Goal: Download file/media

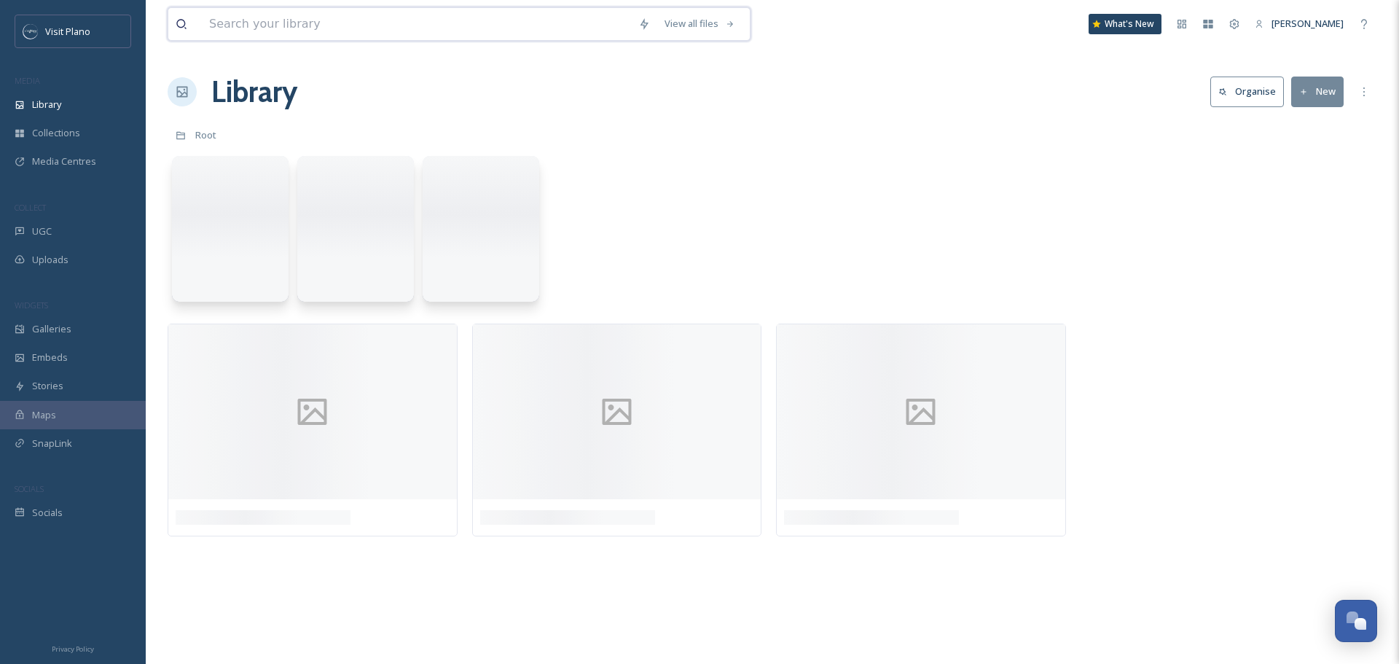
click at [266, 18] on input at bounding box center [416, 24] width 429 height 32
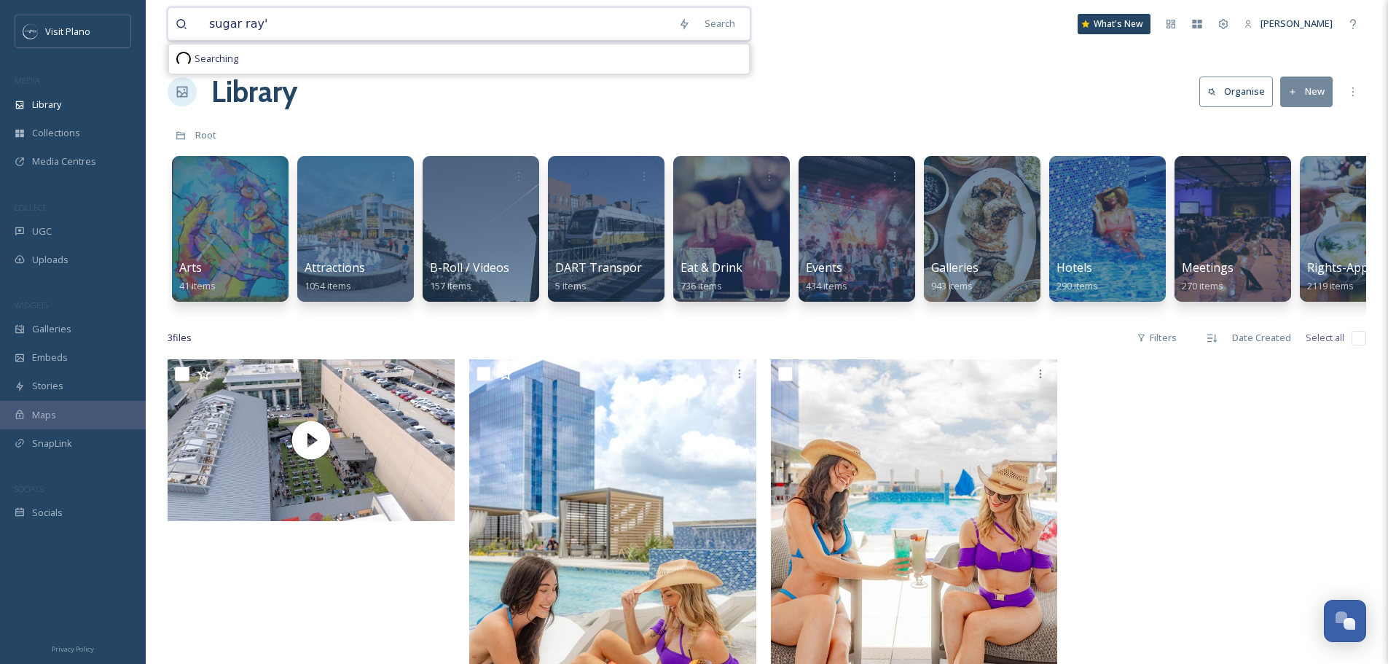
type input "sugar ray's"
click at [39, 227] on span "UGC" at bounding box center [42, 231] width 20 height 14
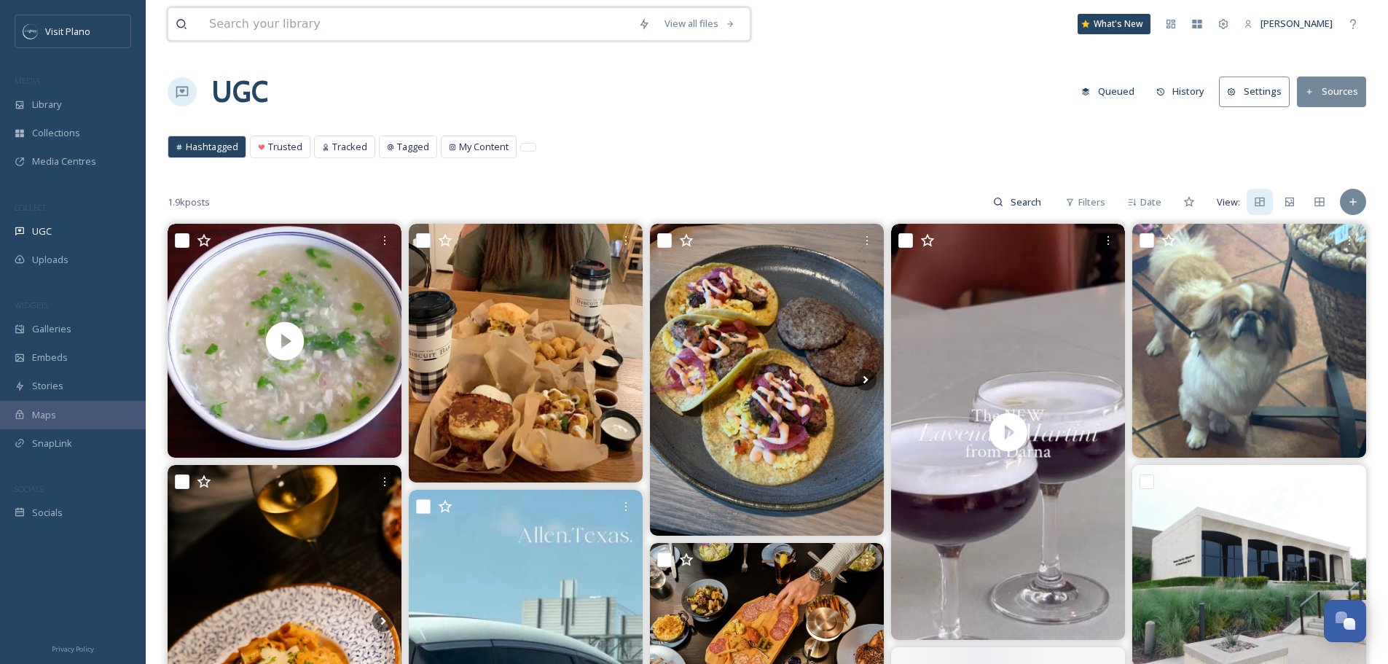
click at [302, 31] on input at bounding box center [416, 24] width 429 height 32
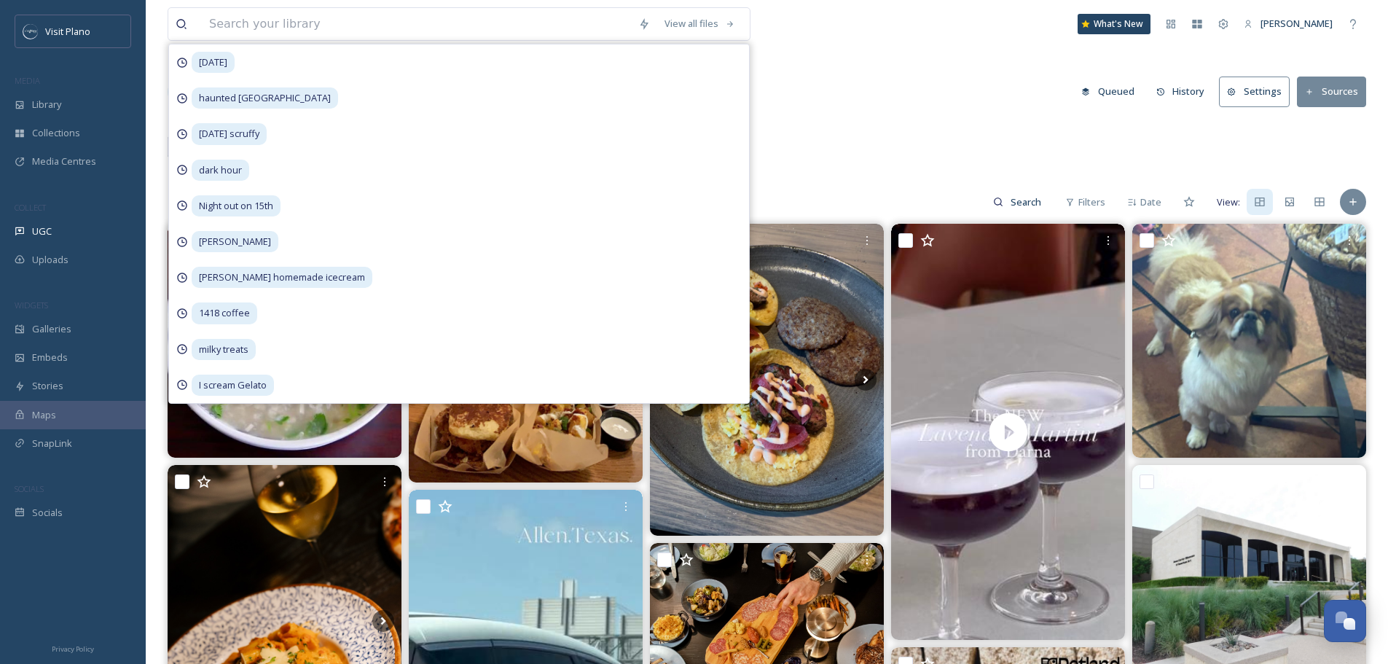
click at [1014, 77] on div "UGC Queued History Settings Sources" at bounding box center [767, 92] width 1199 height 44
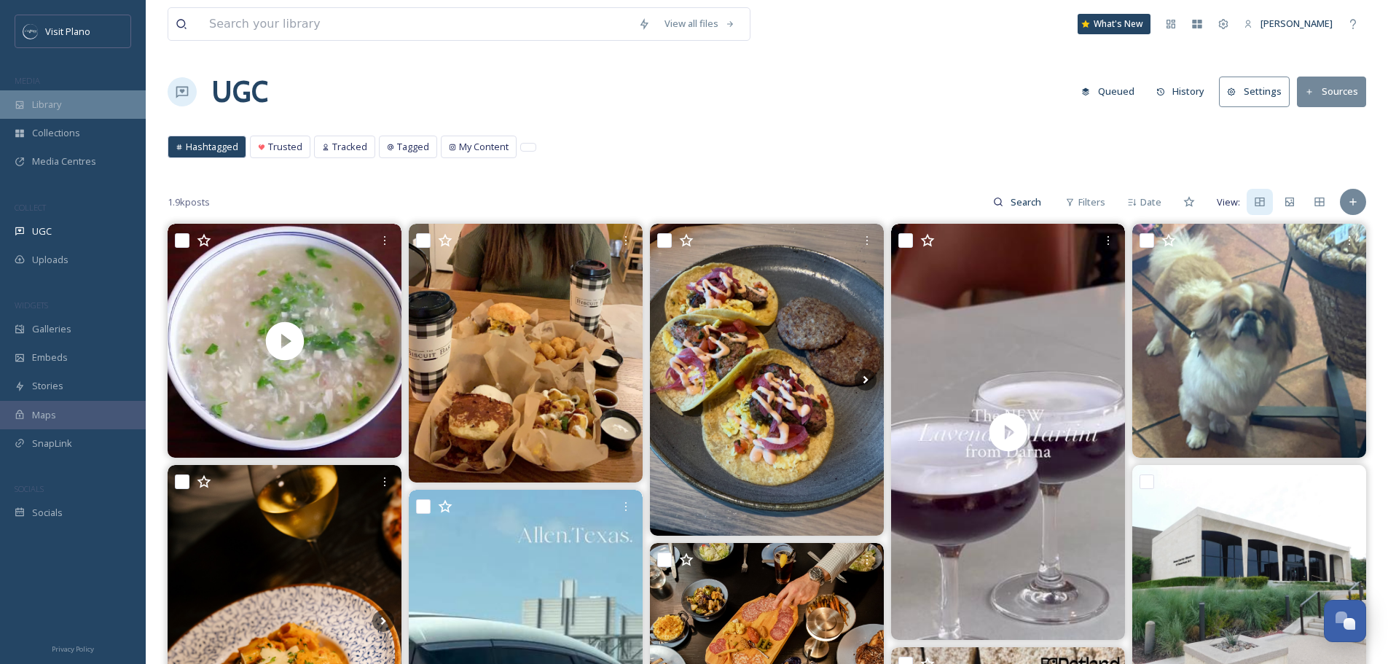
click at [60, 106] on span "Library" at bounding box center [46, 105] width 29 height 14
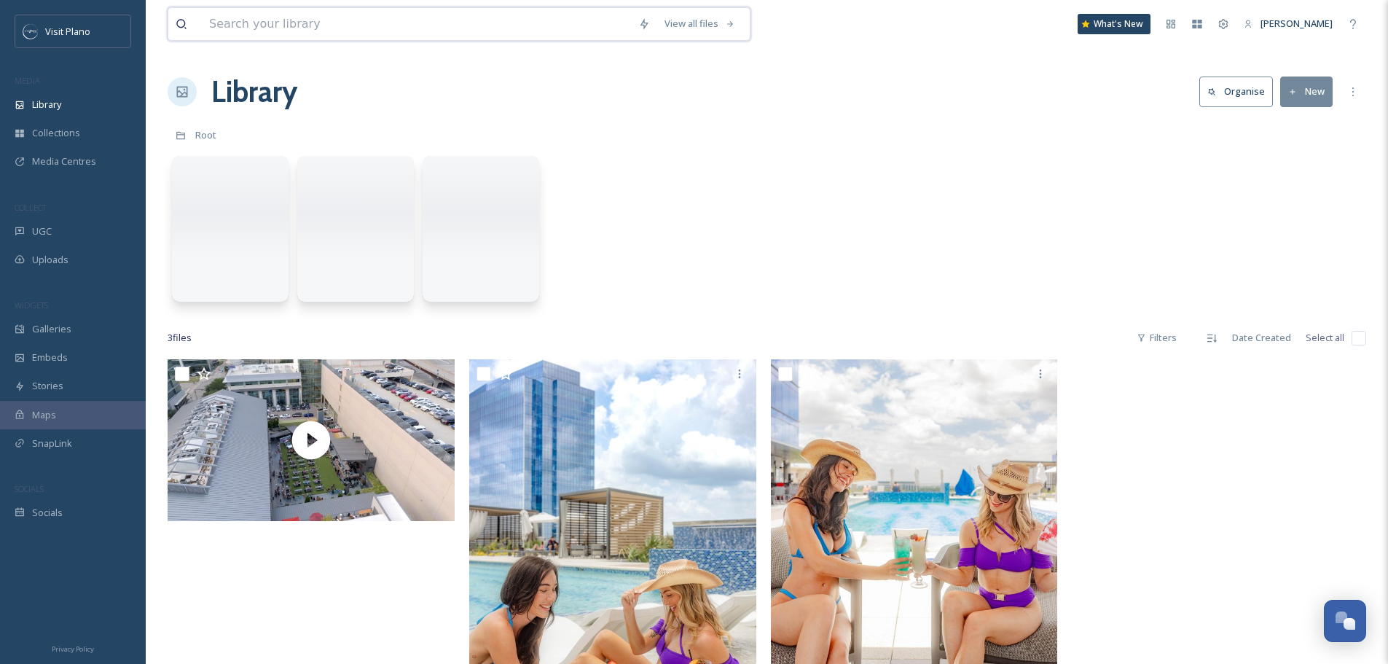
click at [313, 28] on input at bounding box center [416, 24] width 429 height 32
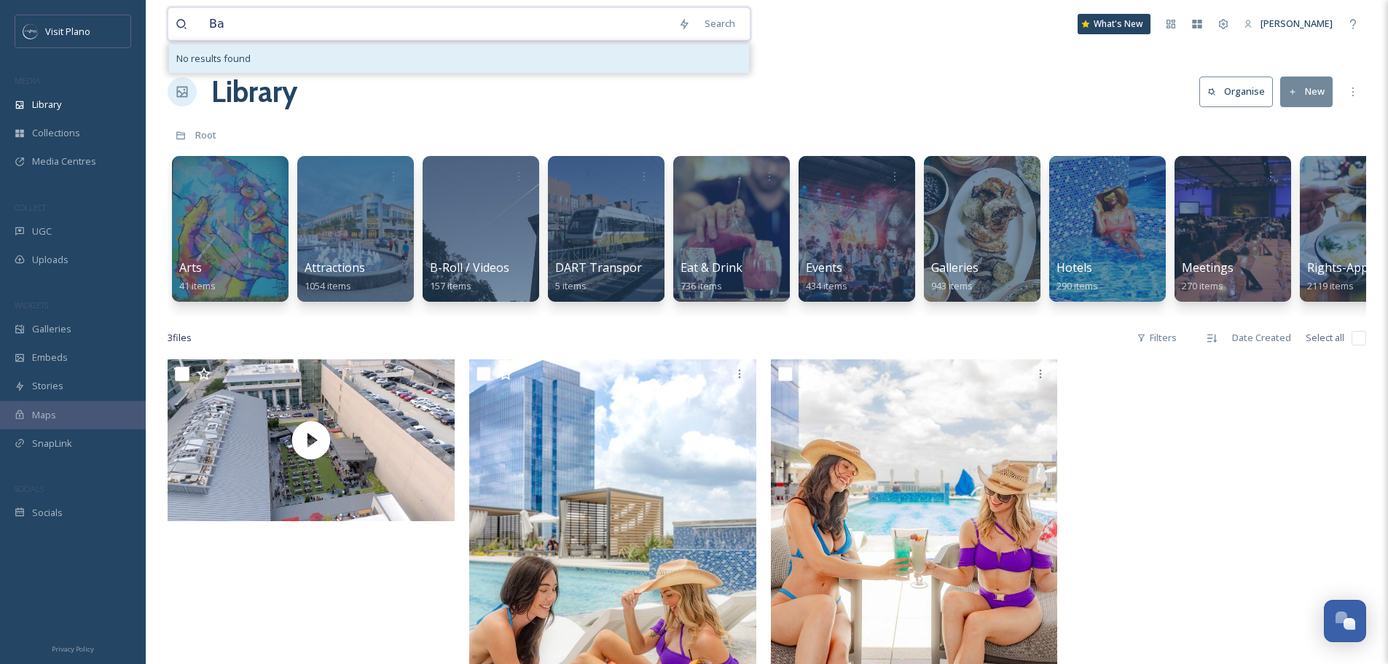
type input "B"
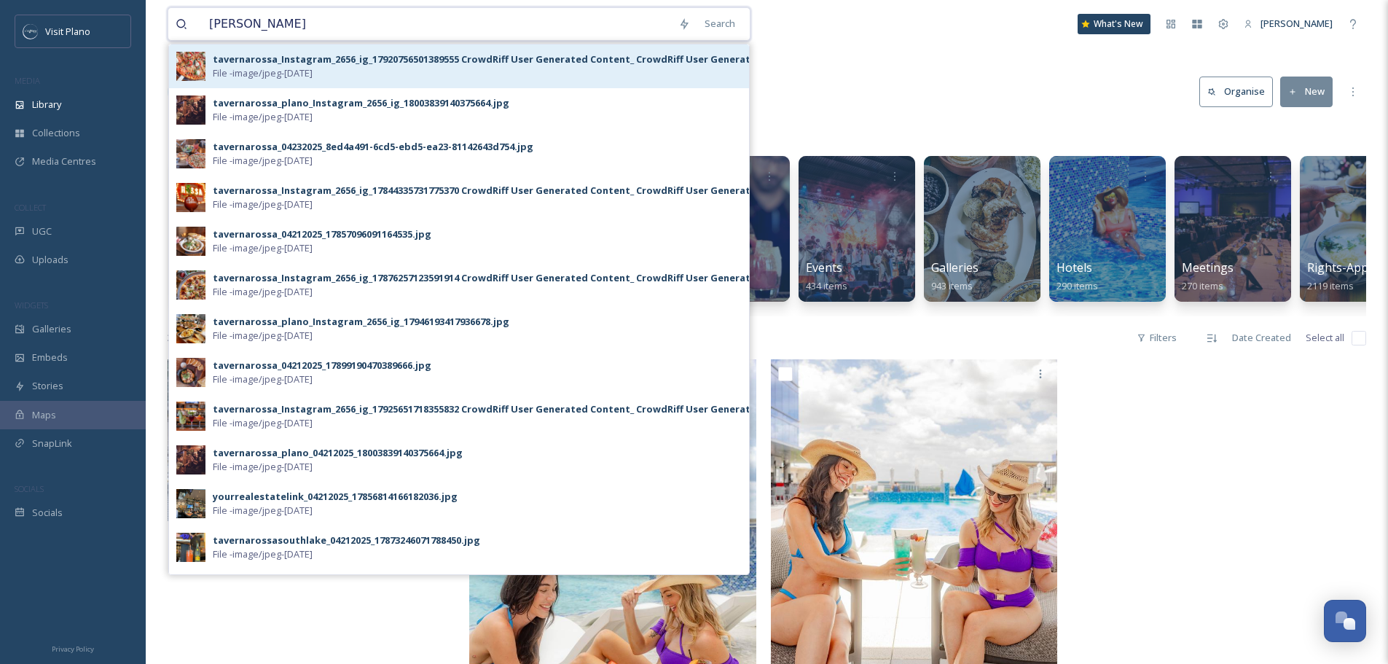
type input "Taverna rossa"
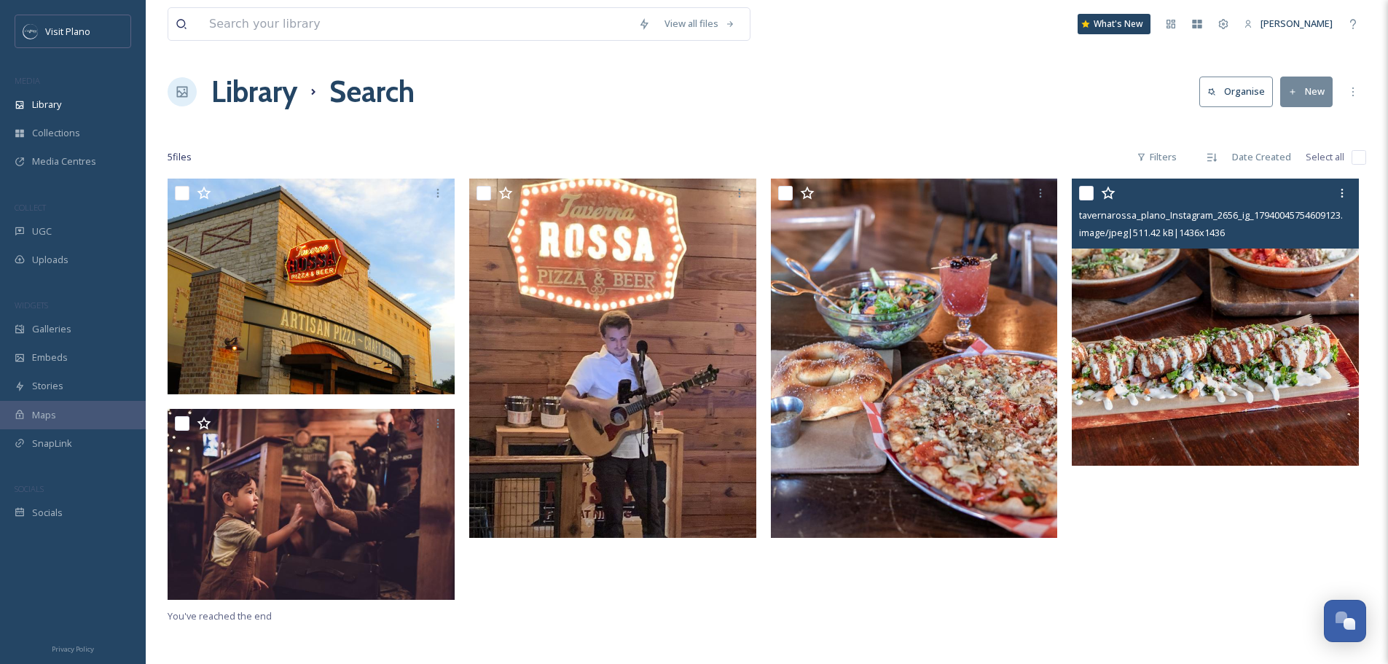
drag, startPoint x: 1231, startPoint y: 321, endPoint x: 1249, endPoint y: 271, distance: 52.8
click at [1249, 271] on img at bounding box center [1215, 322] width 287 height 287
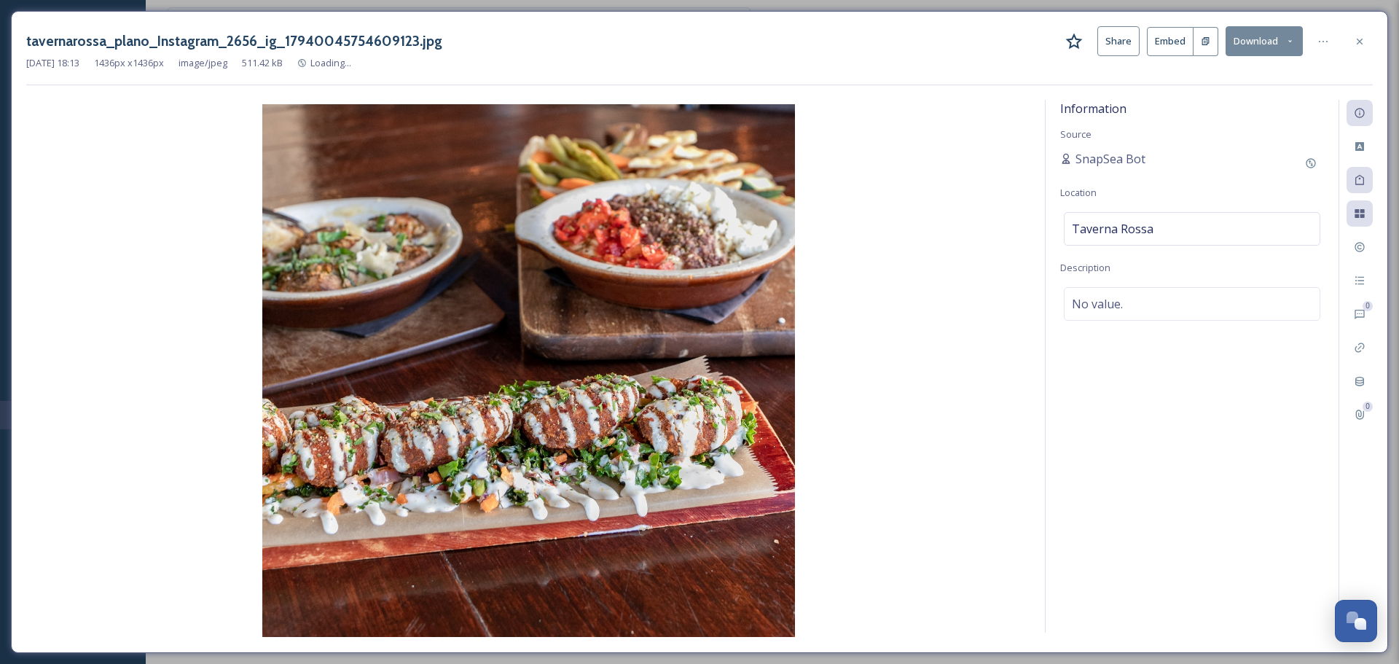
click at [1253, 48] on button "Download" at bounding box center [1264, 41] width 77 height 30
click at [1216, 76] on span "Download Original (1436 x 1436)" at bounding box center [1224, 75] width 138 height 14
click at [1358, 44] on icon at bounding box center [1360, 42] width 12 height 12
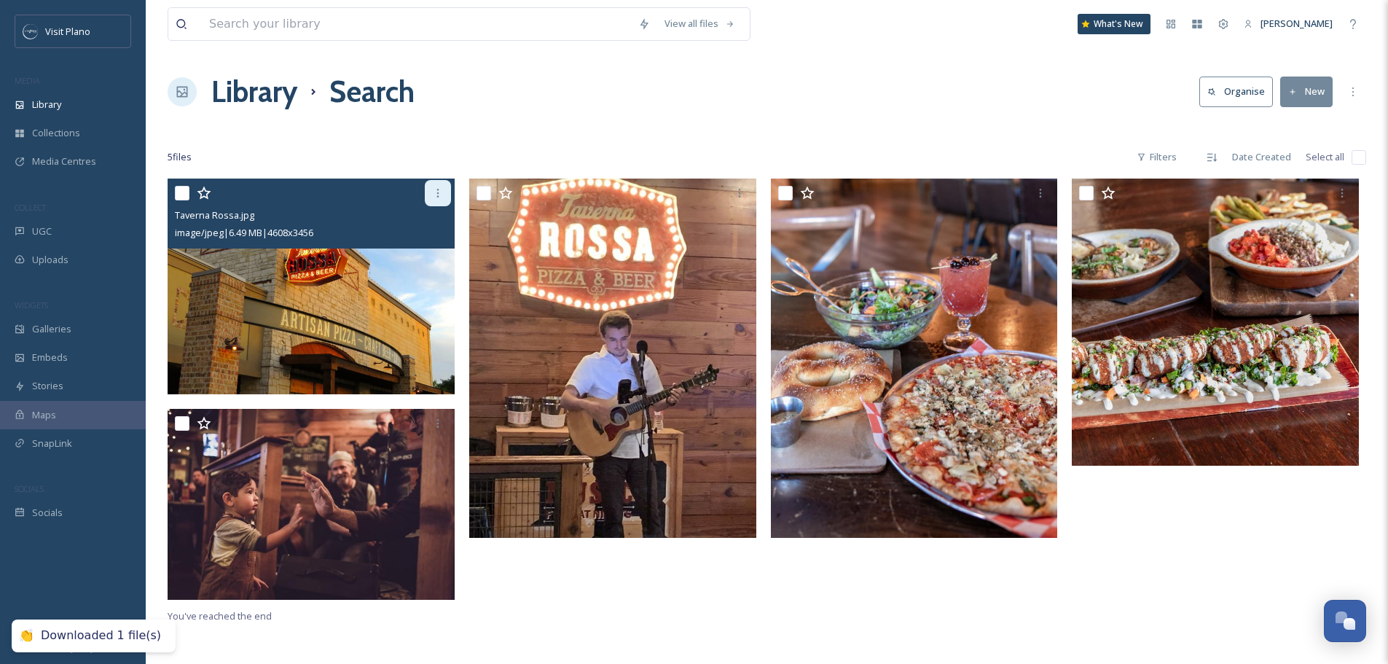
click at [443, 191] on icon at bounding box center [438, 193] width 12 height 12
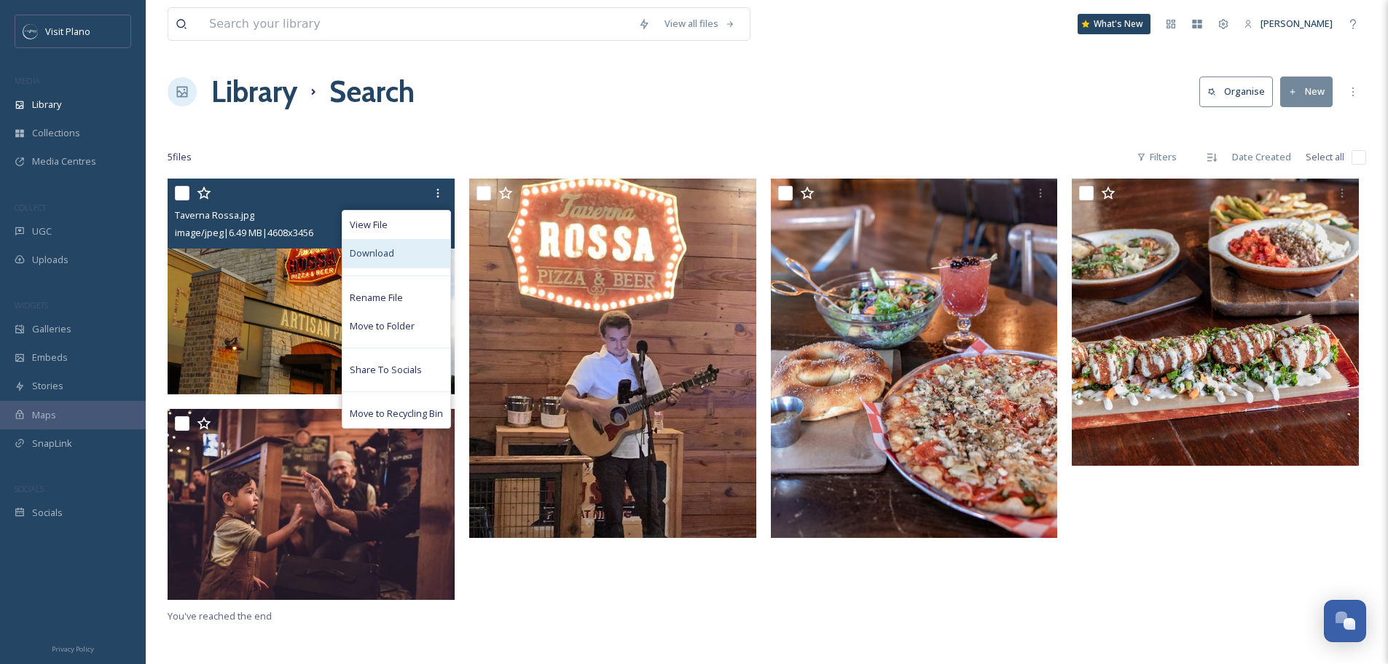
click at [398, 247] on div "Download" at bounding box center [396, 253] width 108 height 28
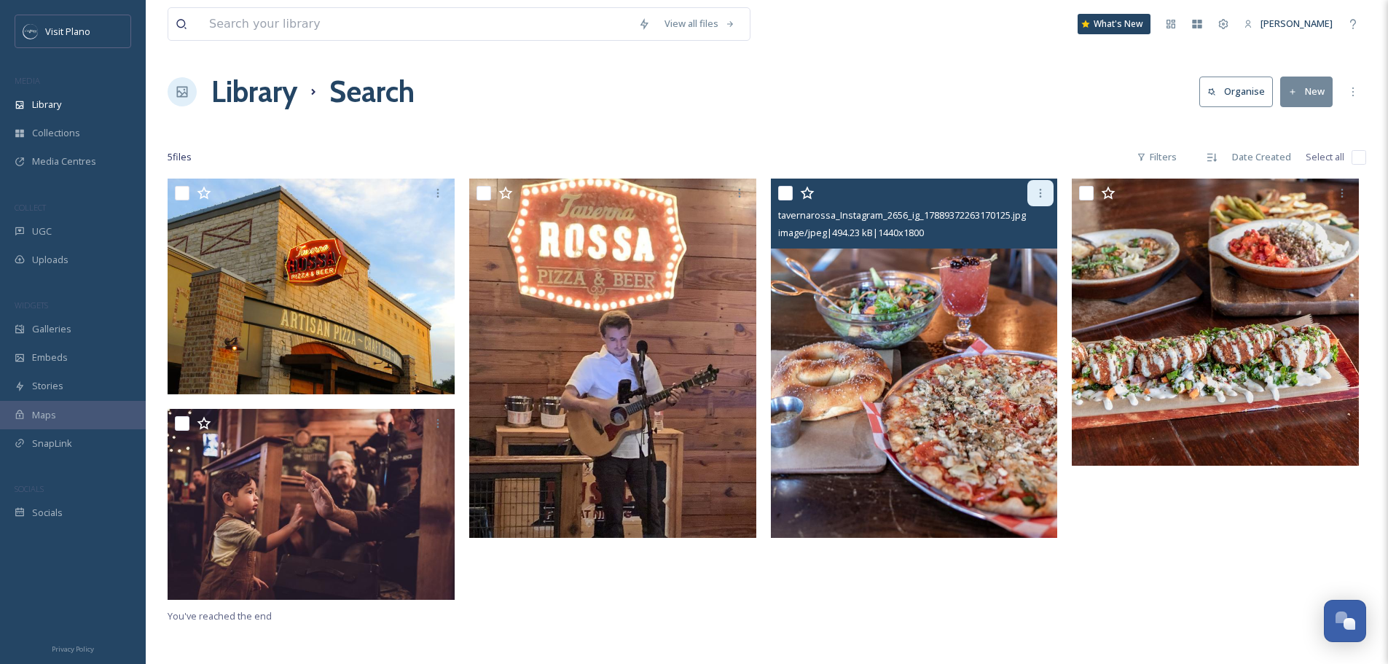
click at [1039, 194] on icon at bounding box center [1041, 193] width 12 height 12
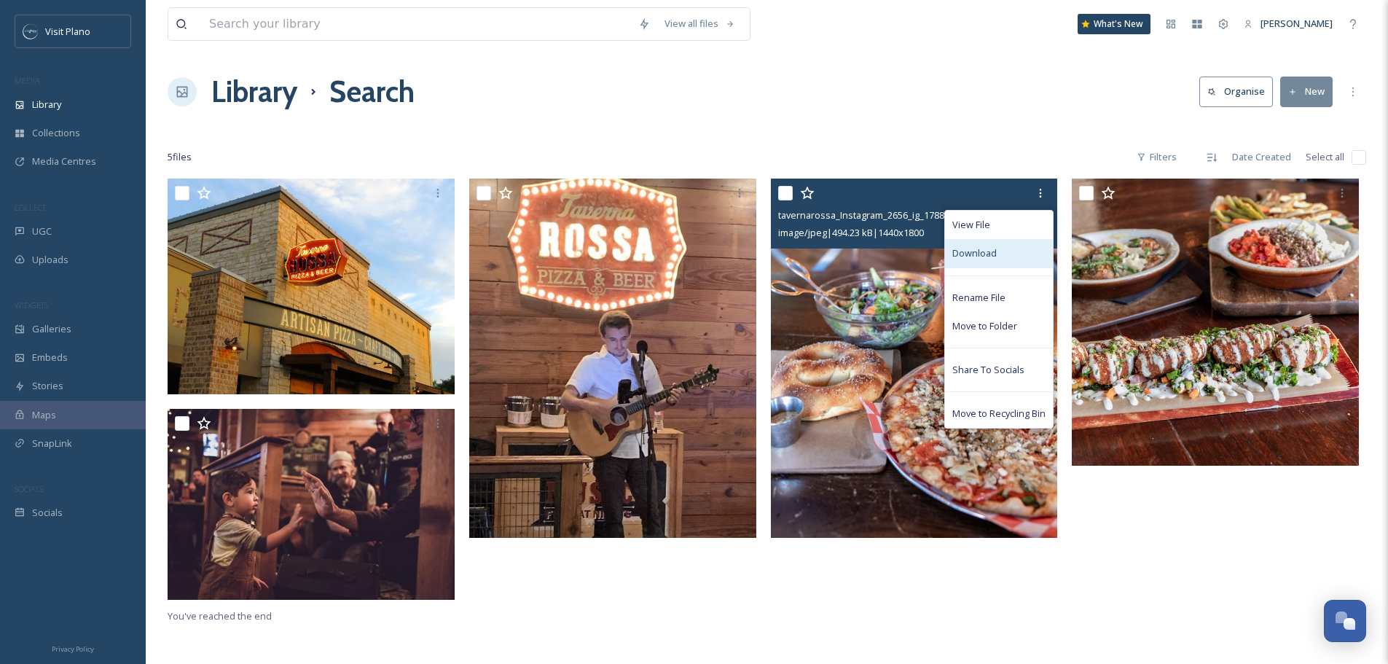
click at [968, 254] on span "Download" at bounding box center [974, 253] width 44 height 14
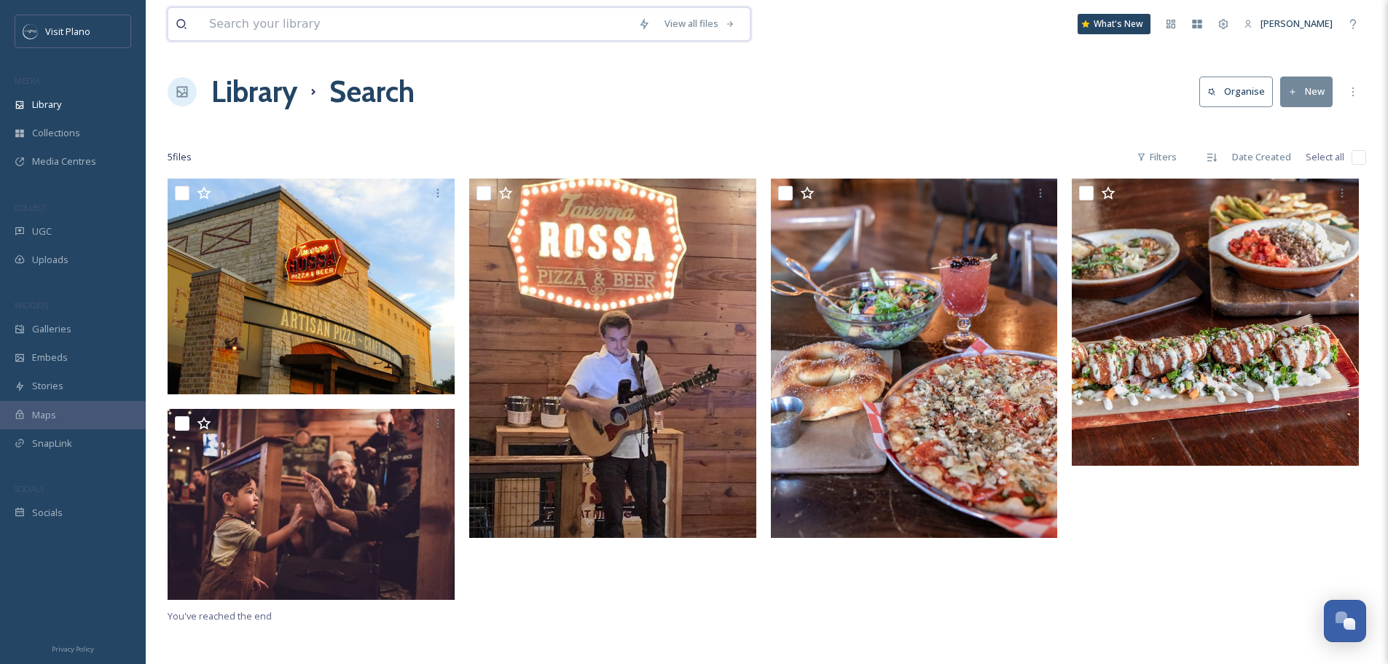
click at [305, 19] on input at bounding box center [416, 24] width 429 height 32
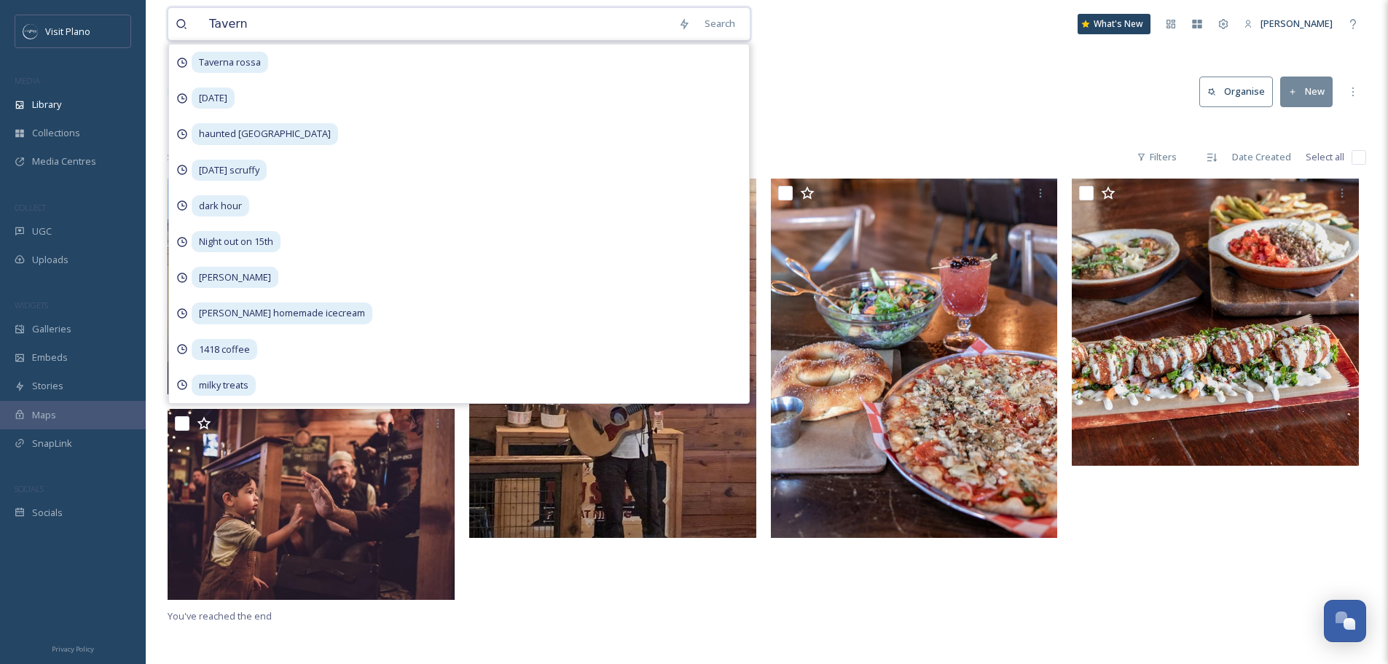
type input "Taverna"
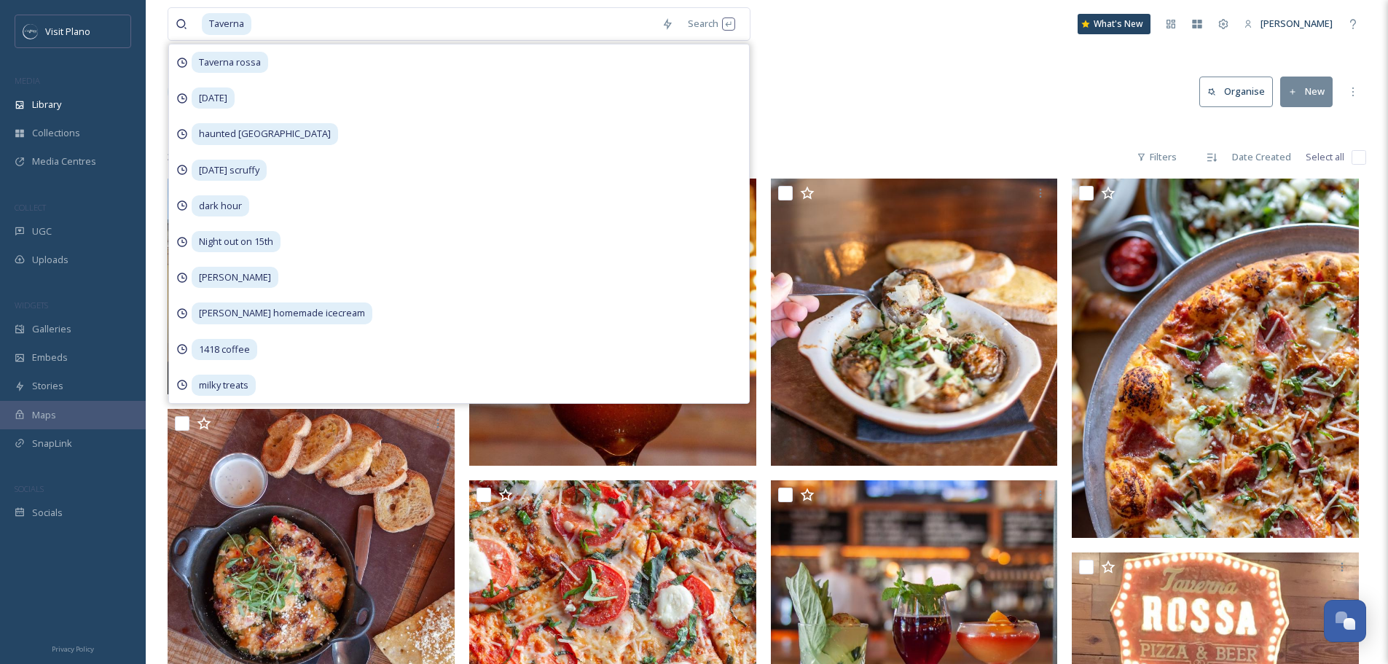
click at [931, 99] on div "Library Search Organise New" at bounding box center [767, 92] width 1199 height 44
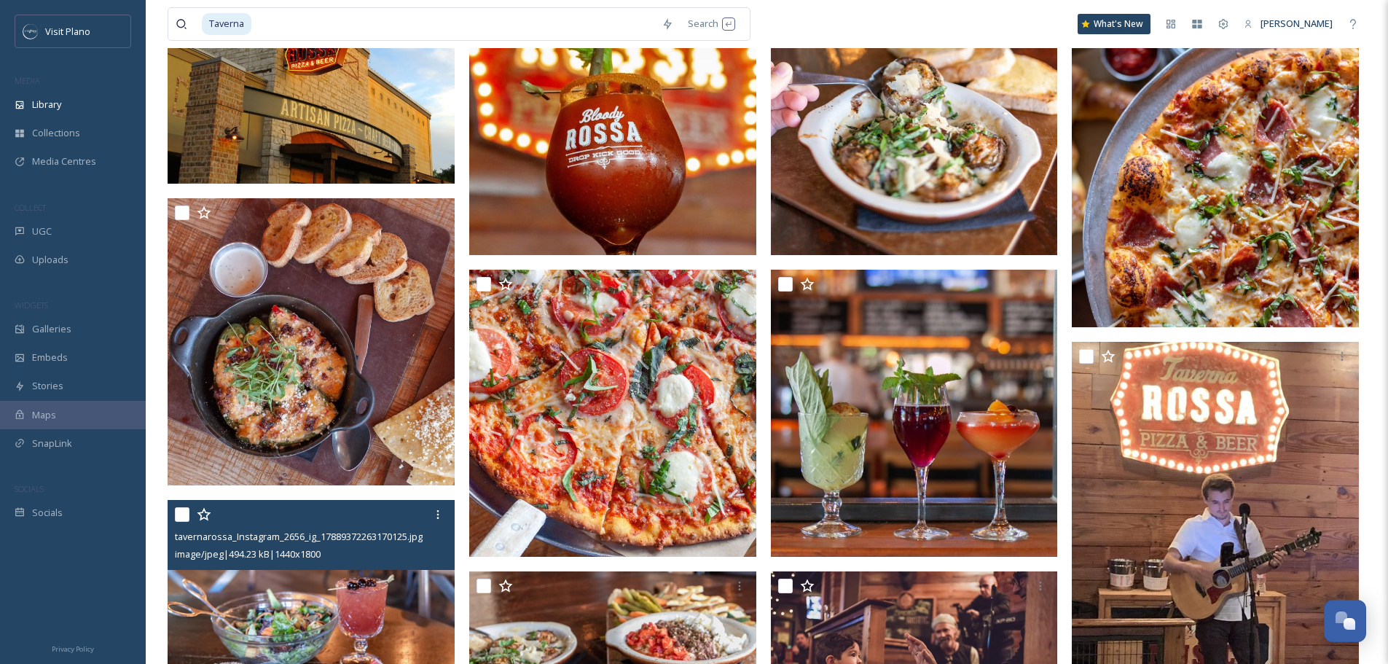
scroll to position [219, 0]
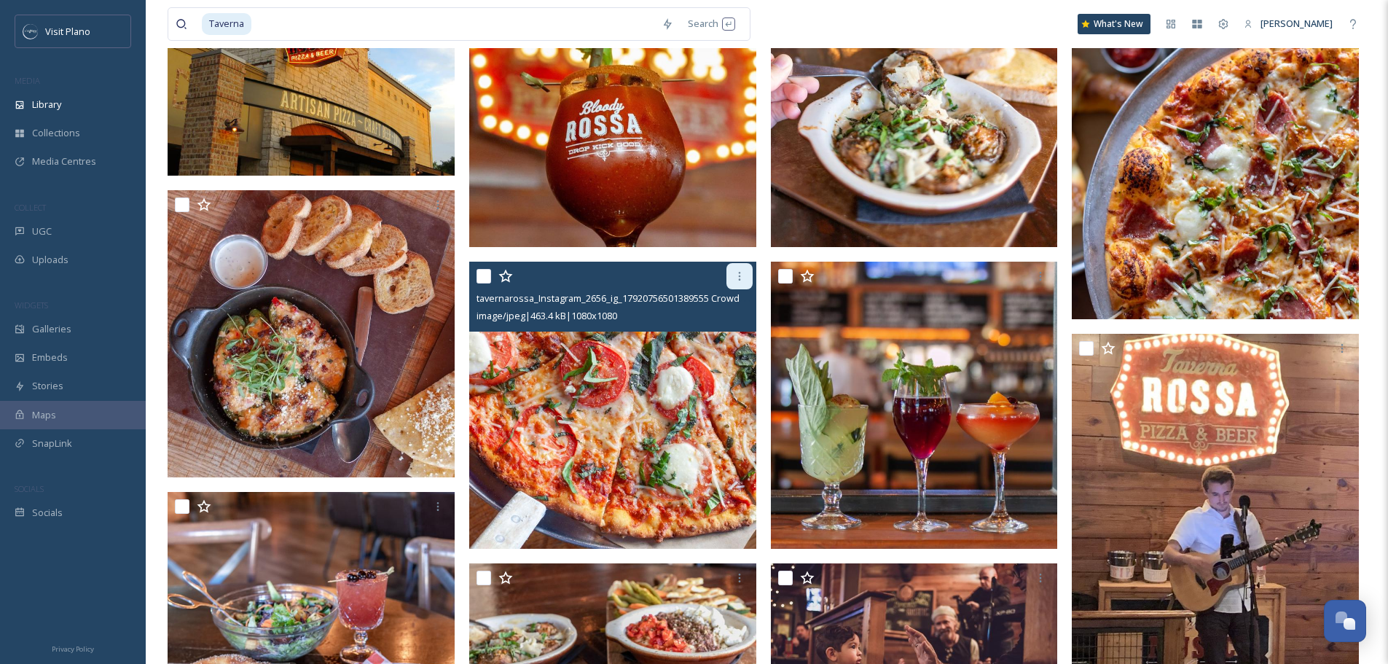
click at [744, 285] on div at bounding box center [740, 276] width 26 height 26
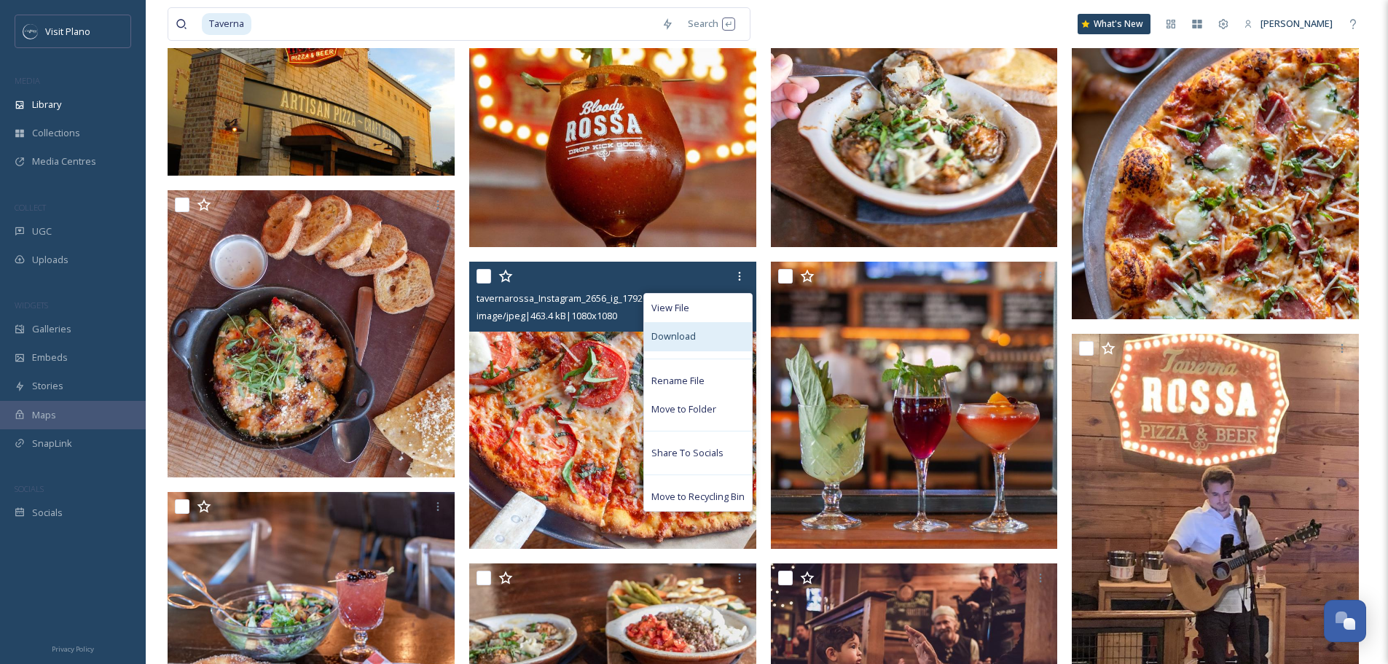
click at [699, 350] on div "Download" at bounding box center [698, 336] width 108 height 28
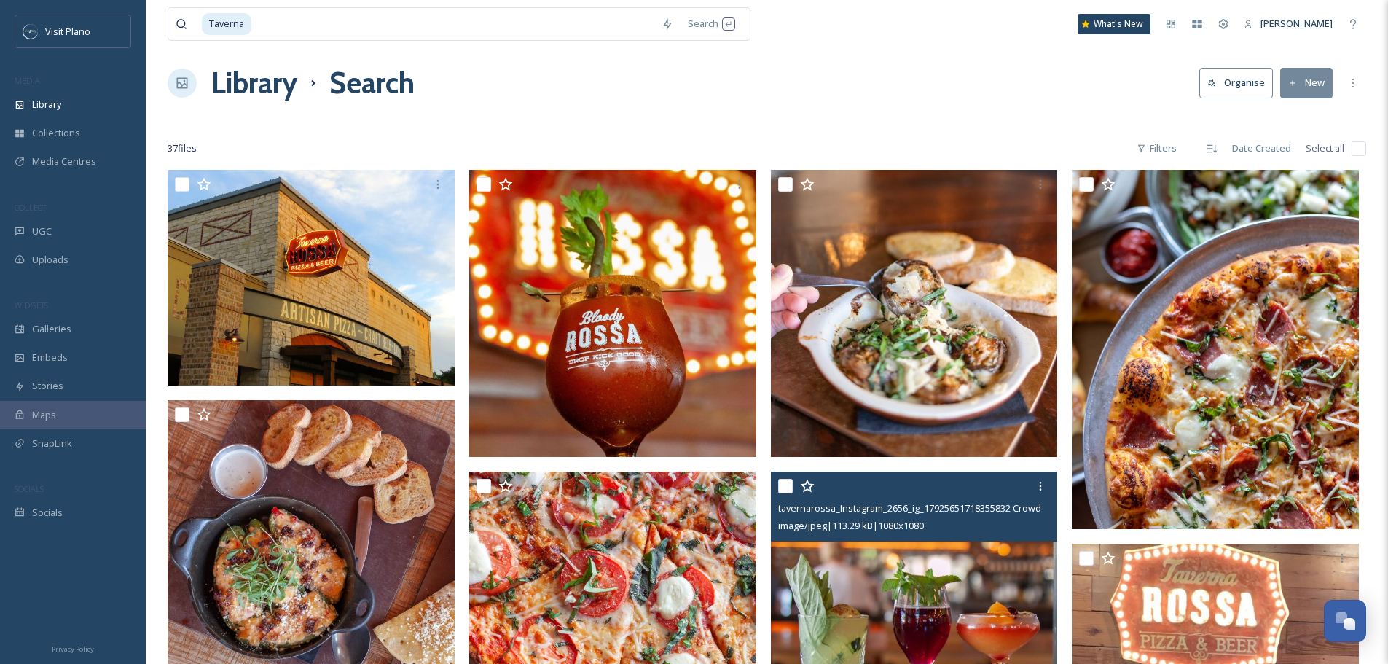
scroll to position [0, 0]
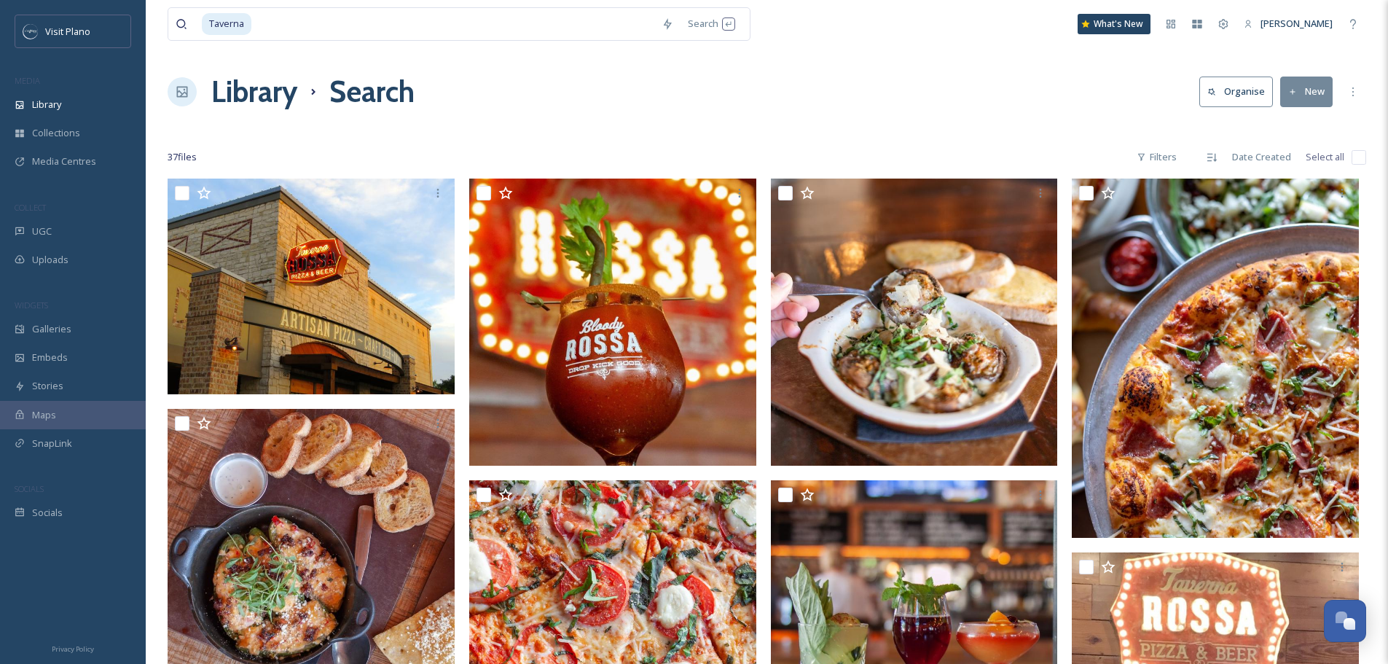
click at [946, 150] on div "37 file s Filters Date Created Select all" at bounding box center [767, 157] width 1199 height 28
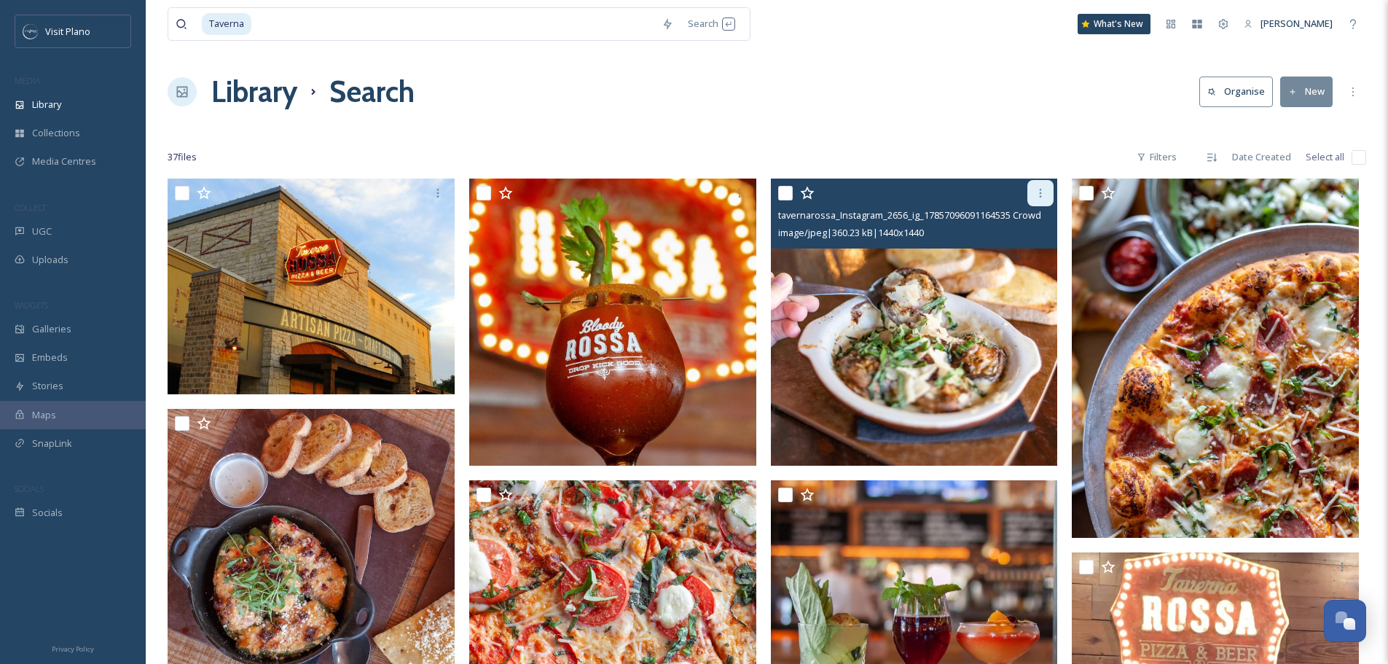
click at [1033, 199] on div at bounding box center [1040, 193] width 26 height 26
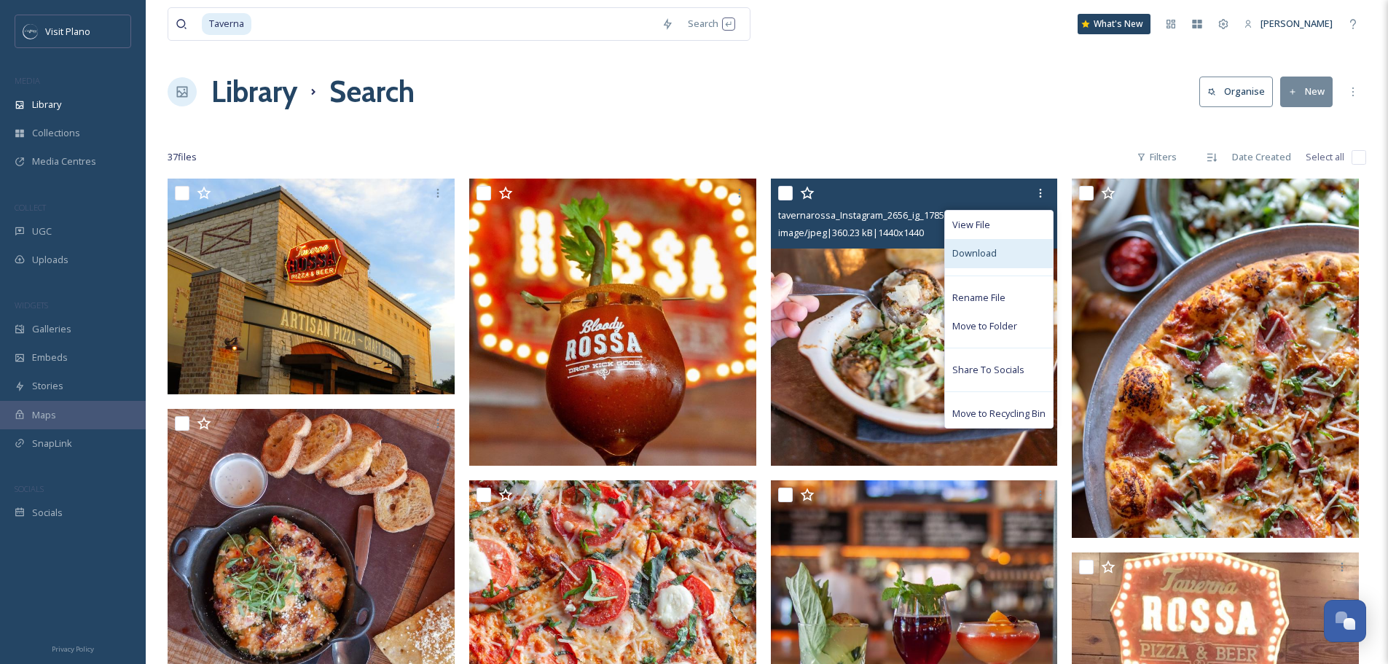
click at [978, 265] on div "Download" at bounding box center [999, 253] width 108 height 28
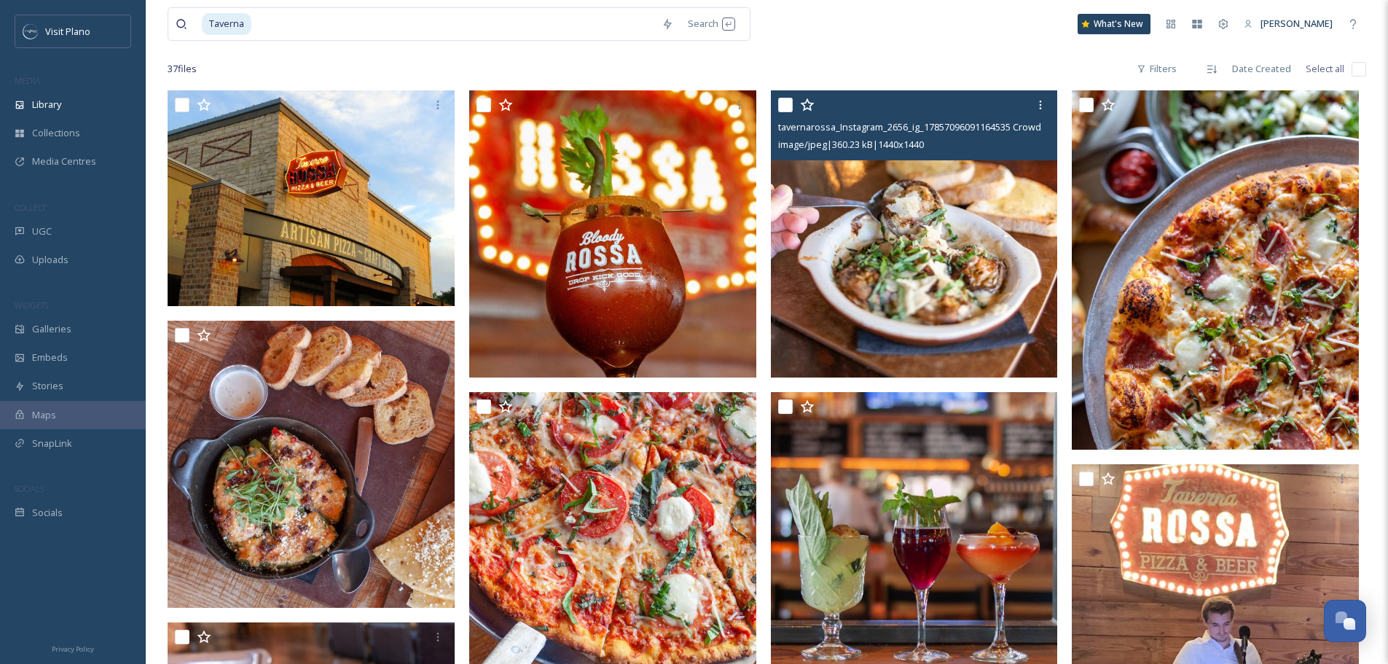
scroll to position [219, 0]
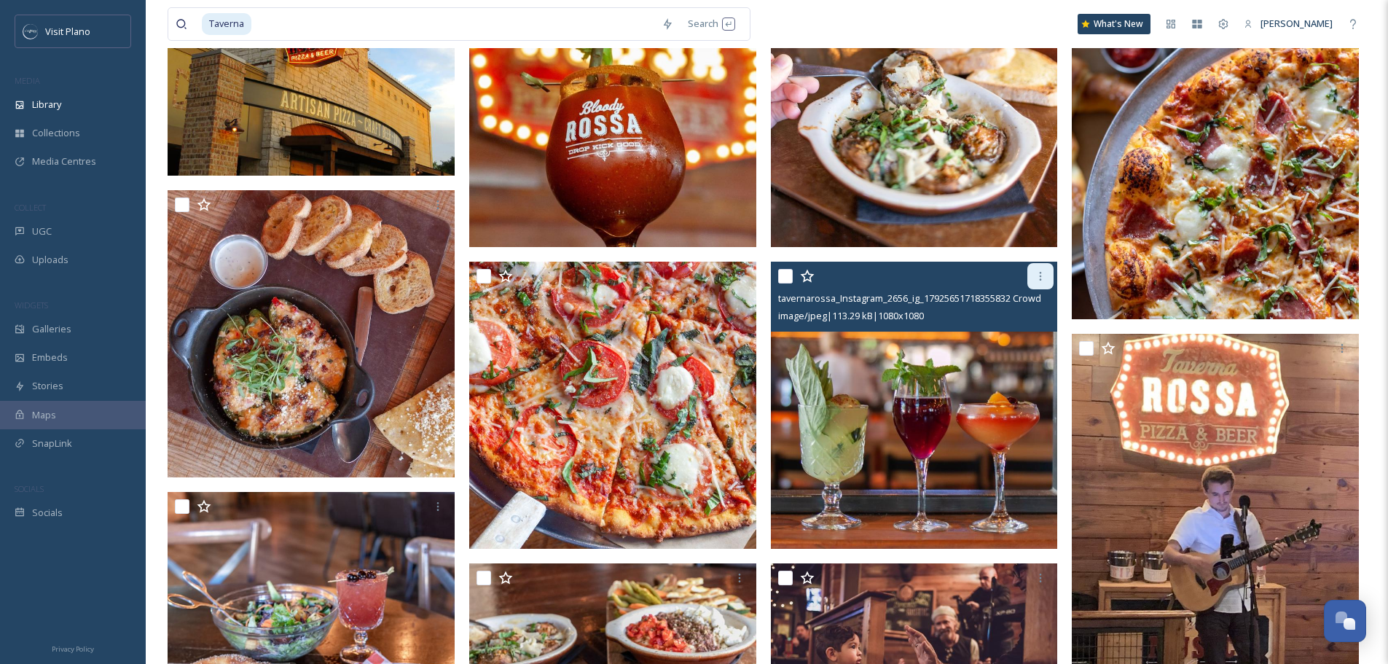
click at [1031, 278] on div at bounding box center [1040, 276] width 26 height 26
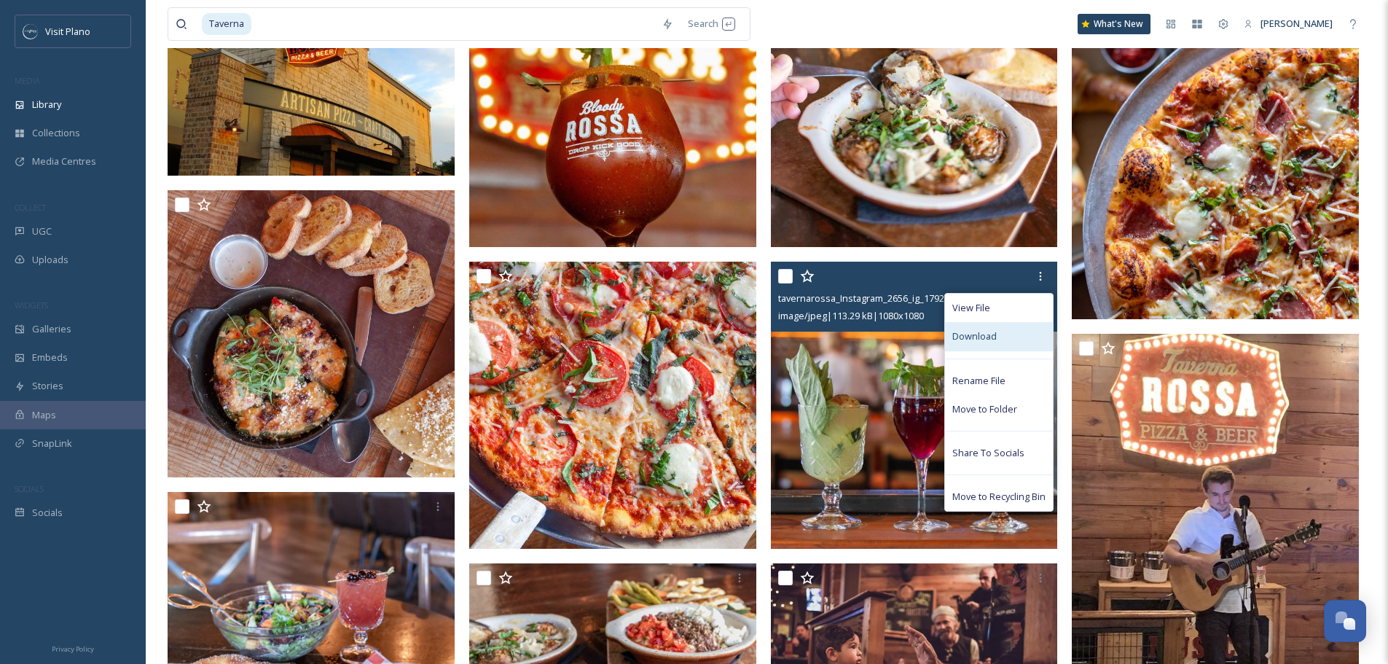
click at [981, 342] on span "Download" at bounding box center [974, 336] width 44 height 14
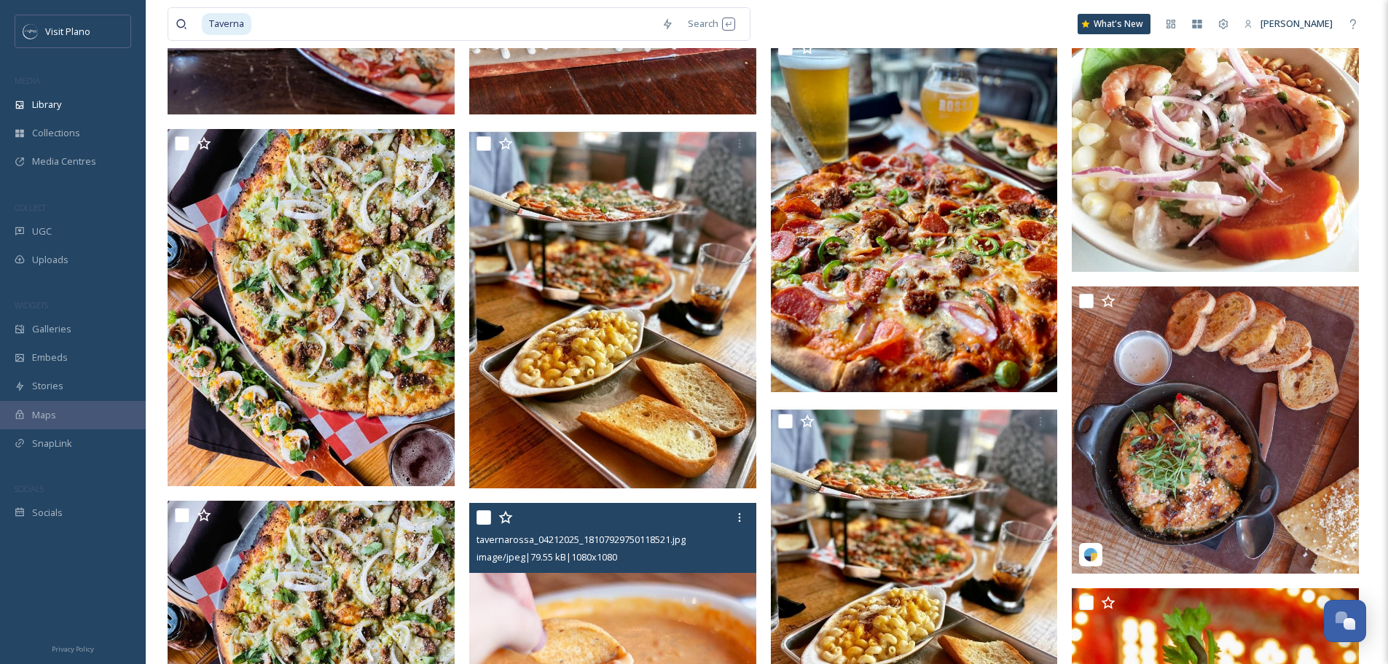
scroll to position [947, 0]
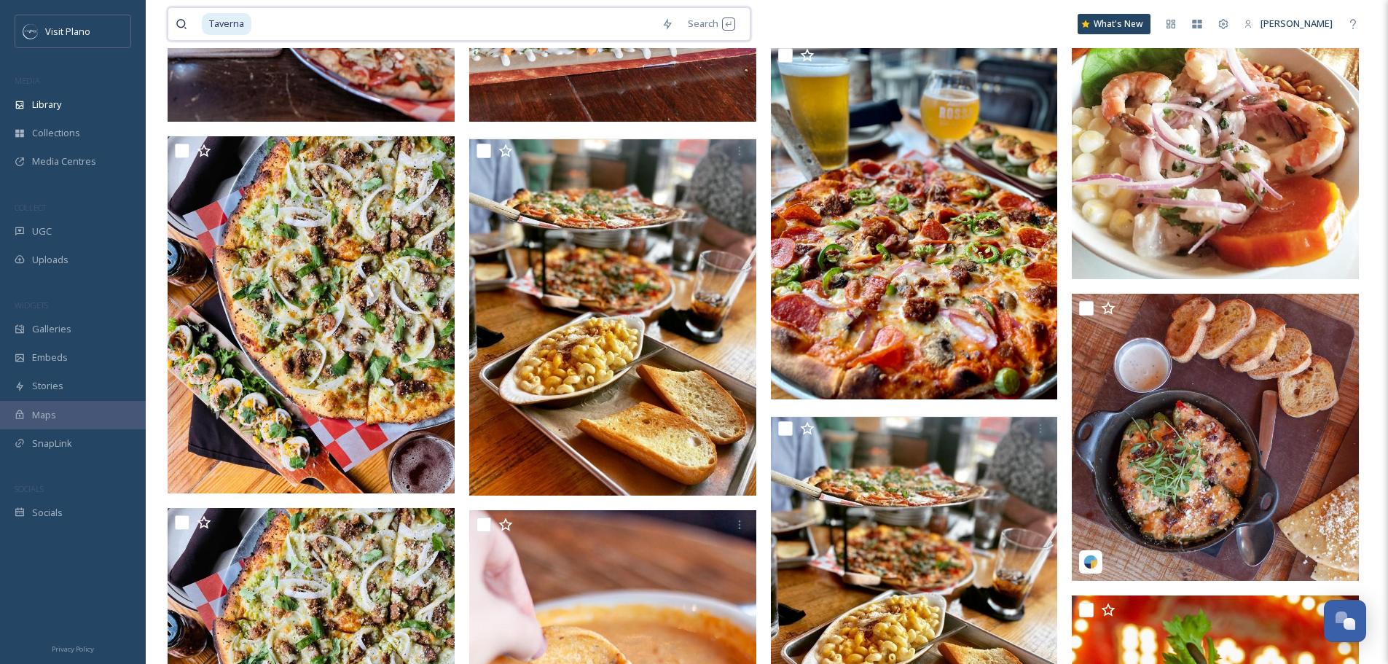
drag, startPoint x: 408, startPoint y: 17, endPoint x: 239, endPoint y: 41, distance: 170.7
click at [239, 41] on div "Taverna Search What's New [PERSON_NAME]" at bounding box center [767, 24] width 1199 height 48
type input "T"
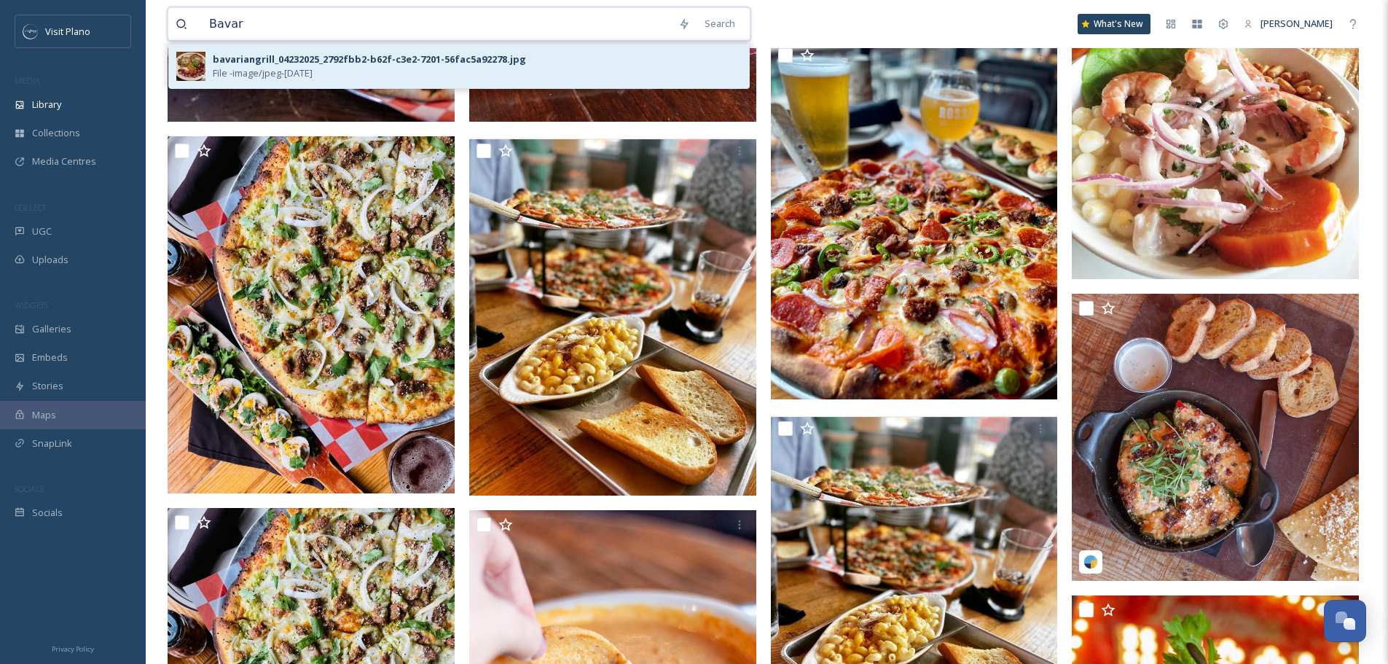
type input "Bavar"
click at [242, 52] on div "bavariangrill_04232025_2792fbb2-b62f-c3e2-7201-56fac5a92278.jpg" at bounding box center [369, 59] width 313 height 14
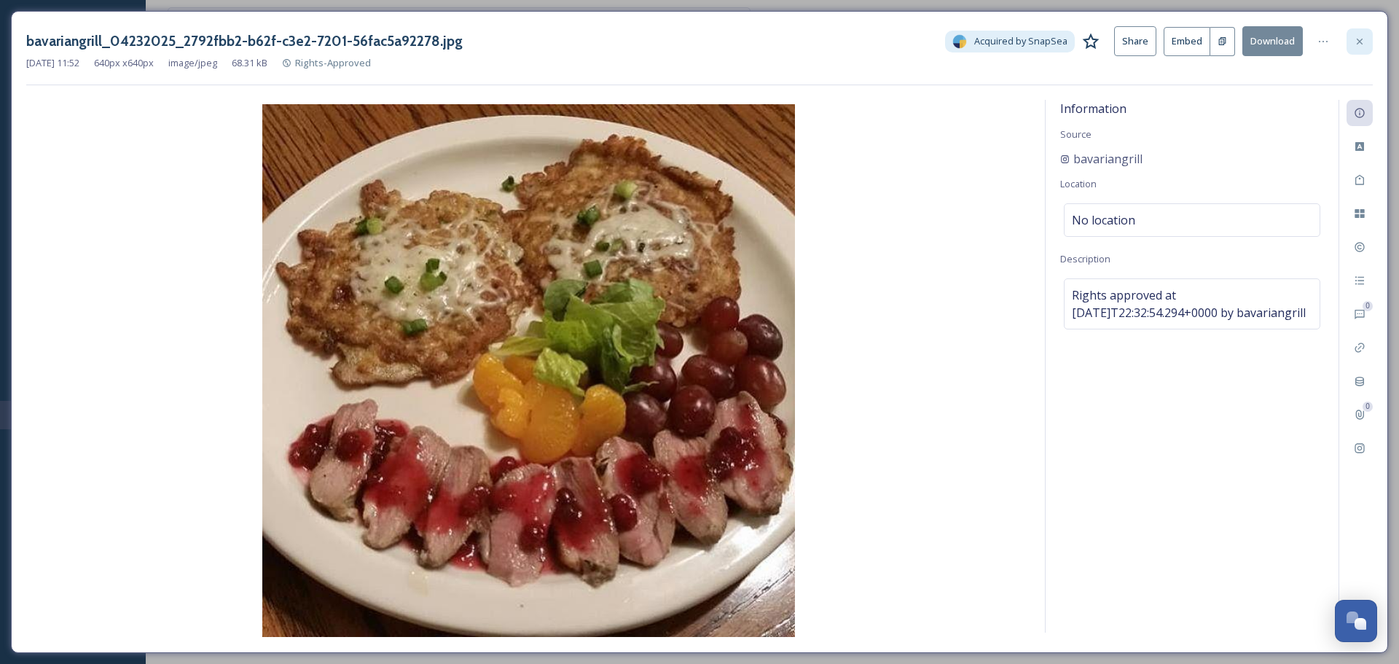
click at [1359, 33] on div at bounding box center [1360, 41] width 26 height 26
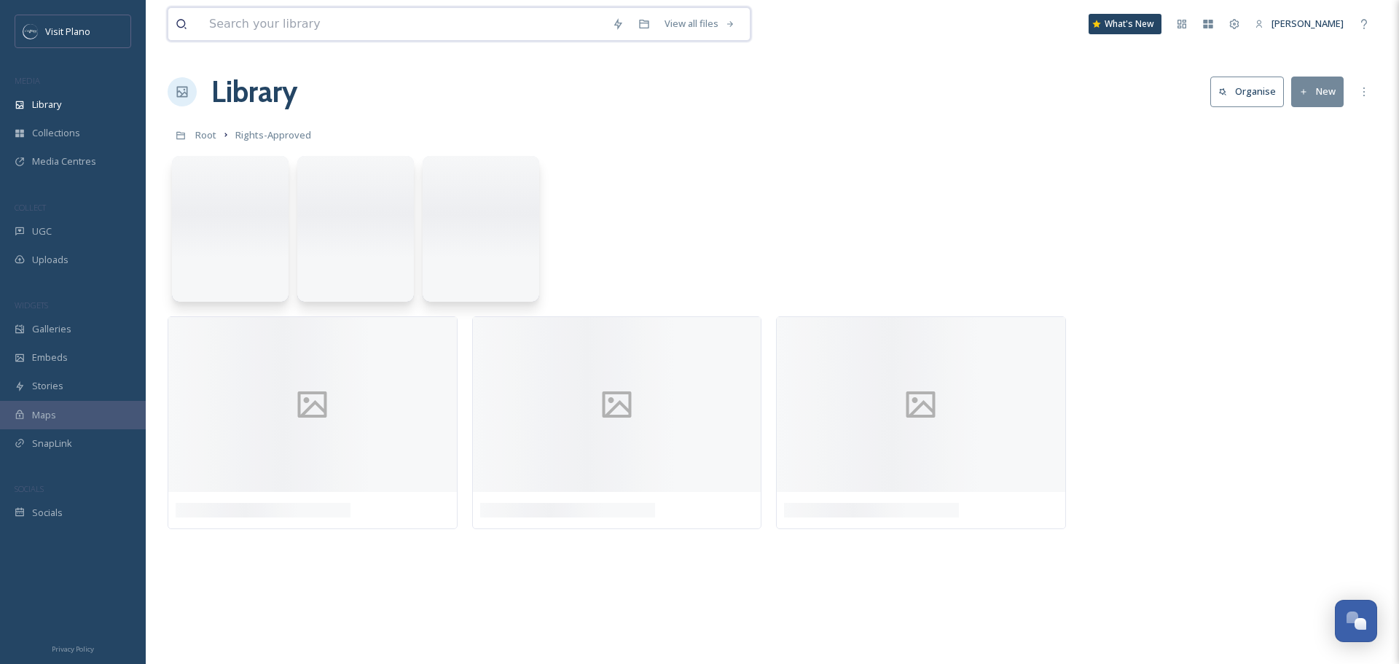
click at [387, 17] on input at bounding box center [403, 24] width 403 height 32
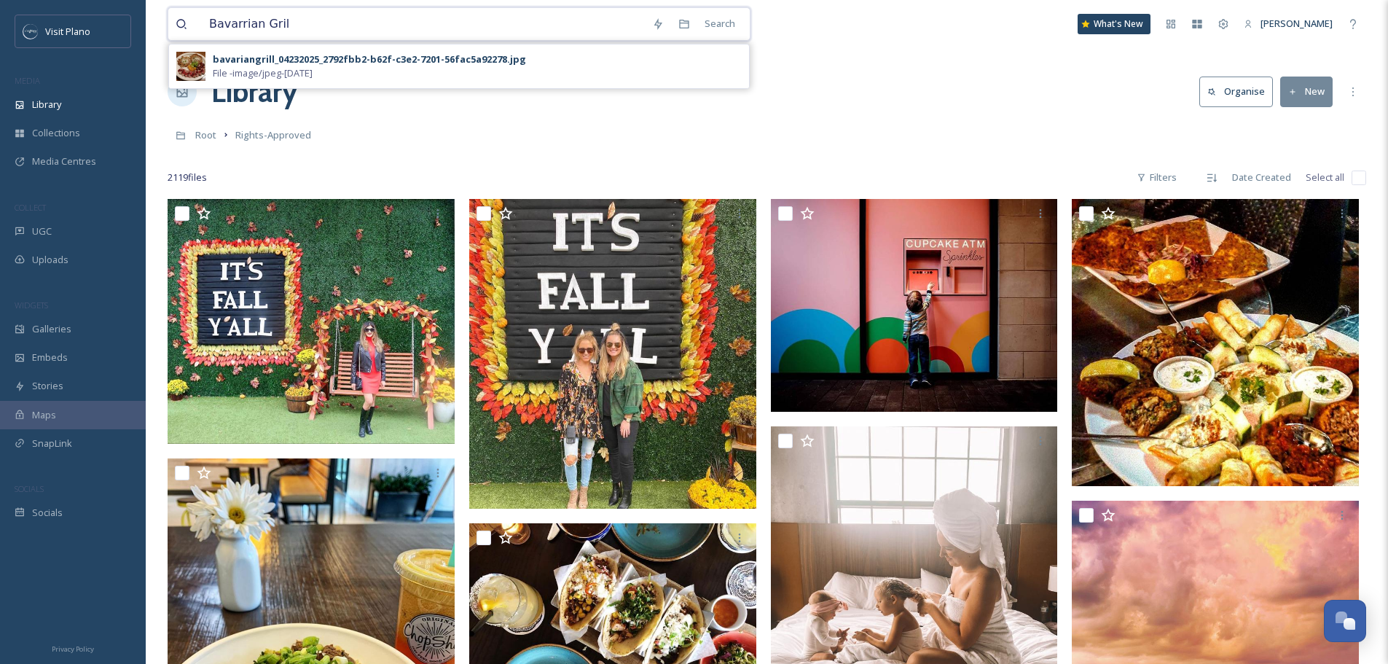
type input "Bavarrian Grill"
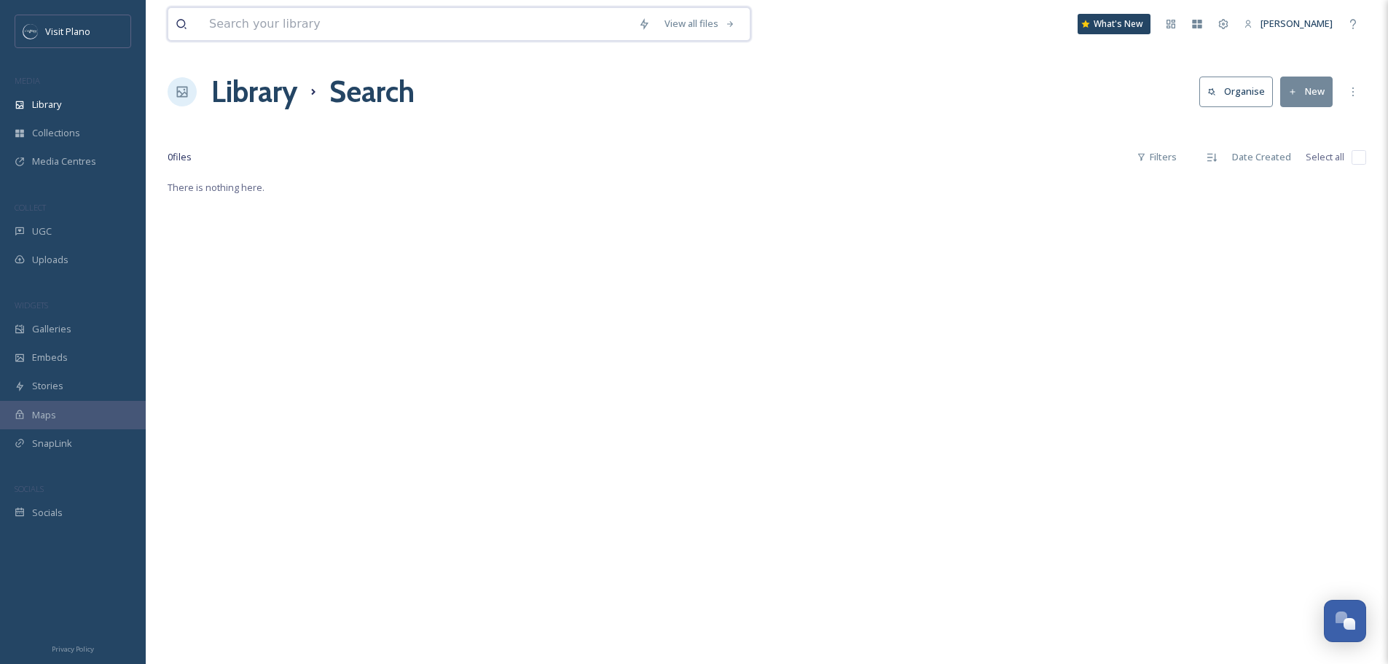
click at [520, 15] on input at bounding box center [416, 24] width 429 height 32
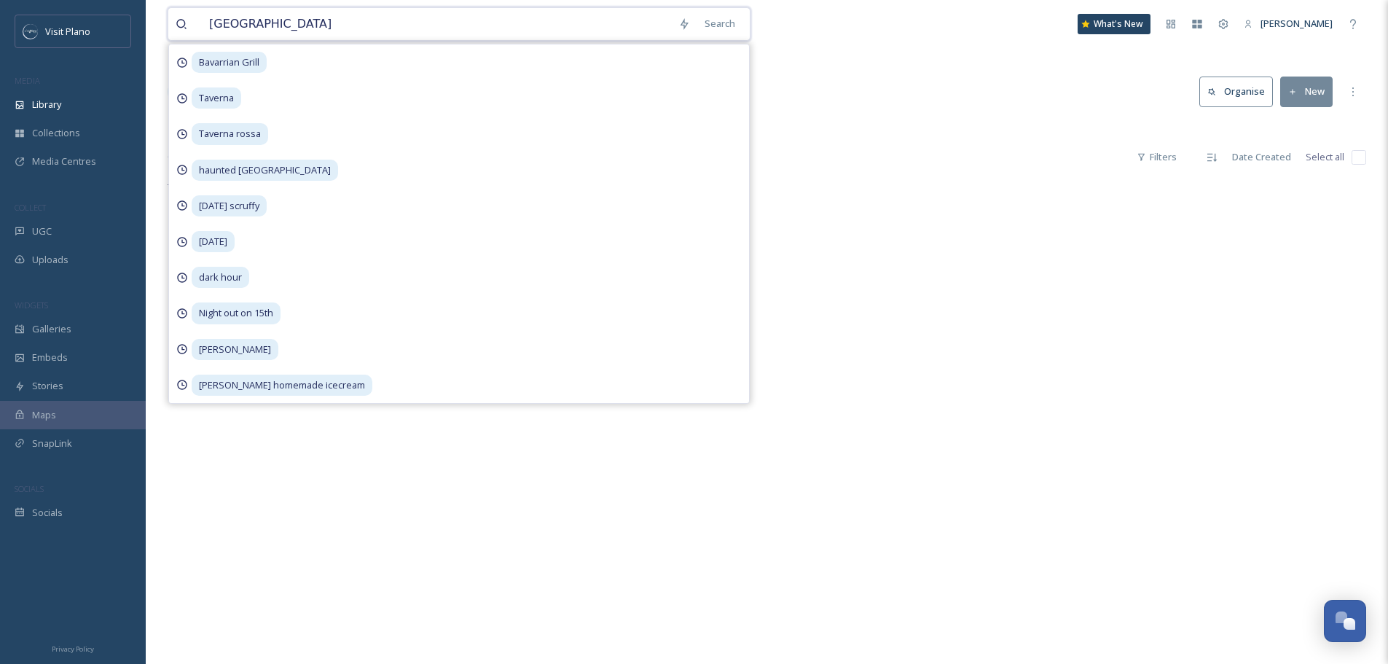
type input "[GEOGRAPHIC_DATA]"
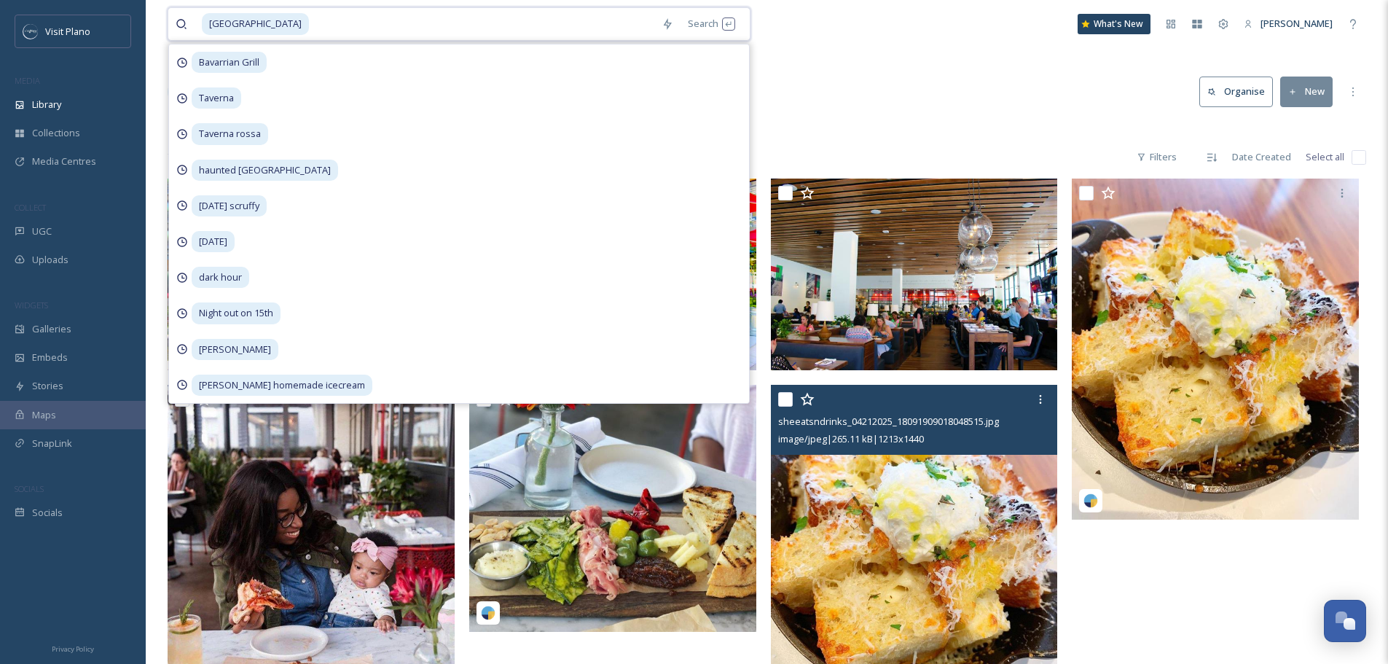
scroll to position [179, 0]
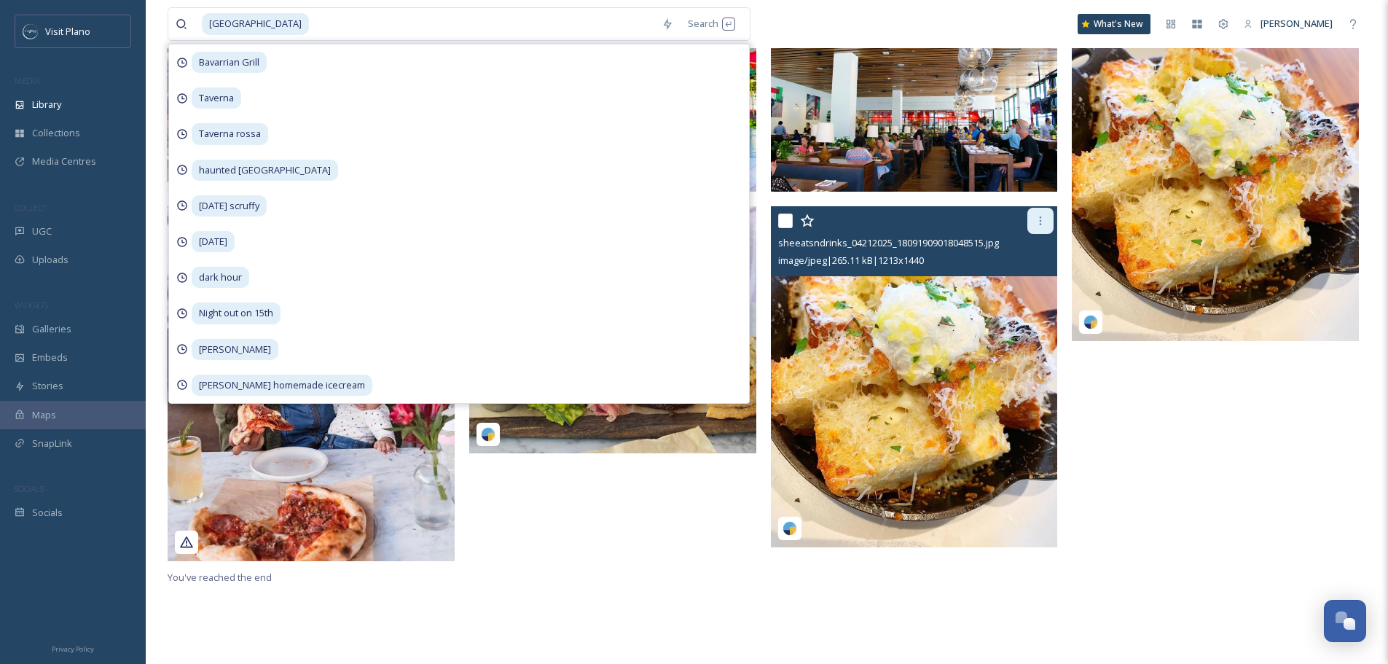
click at [1041, 214] on div at bounding box center [1040, 221] width 26 height 26
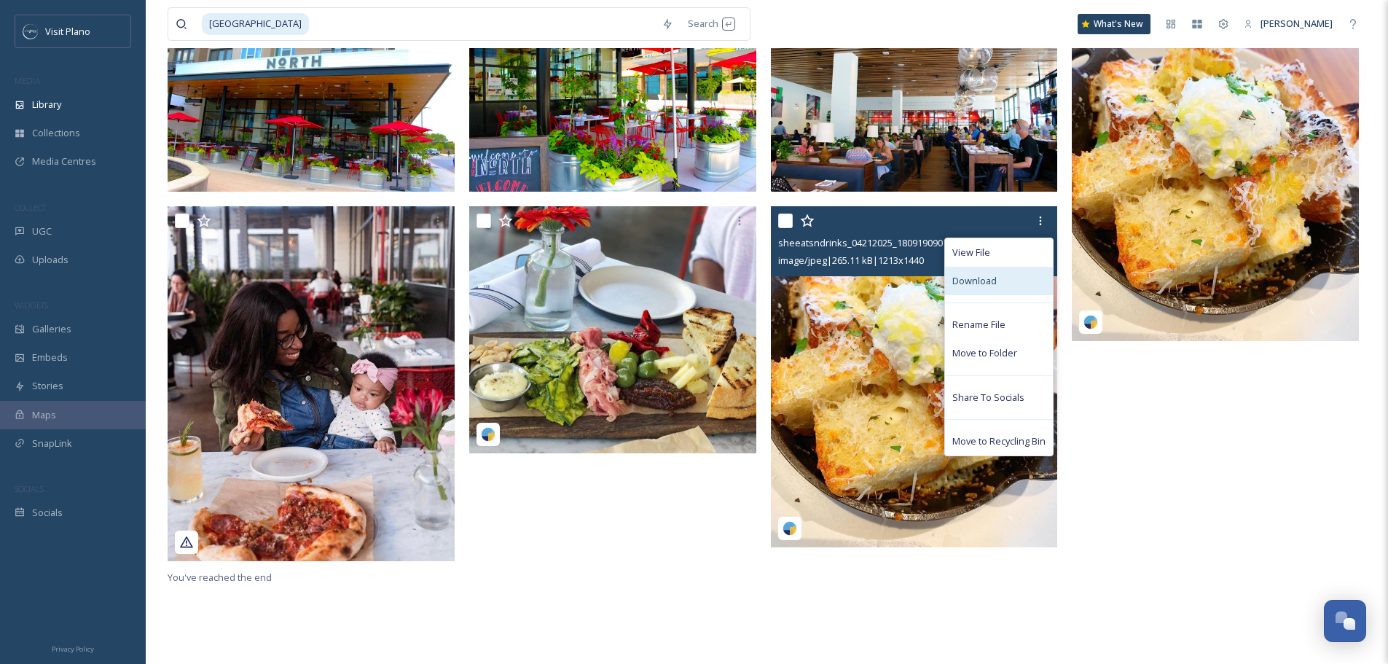
click at [991, 290] on div "Download" at bounding box center [999, 281] width 108 height 28
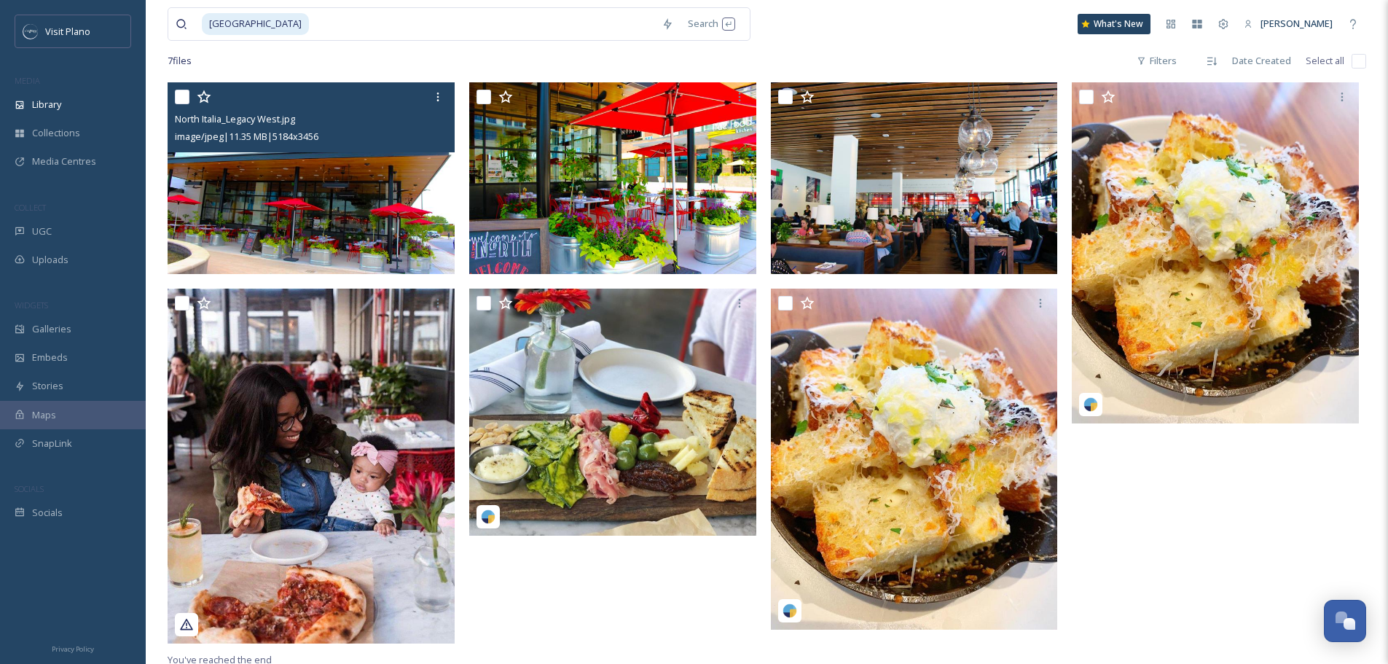
scroll to position [146, 0]
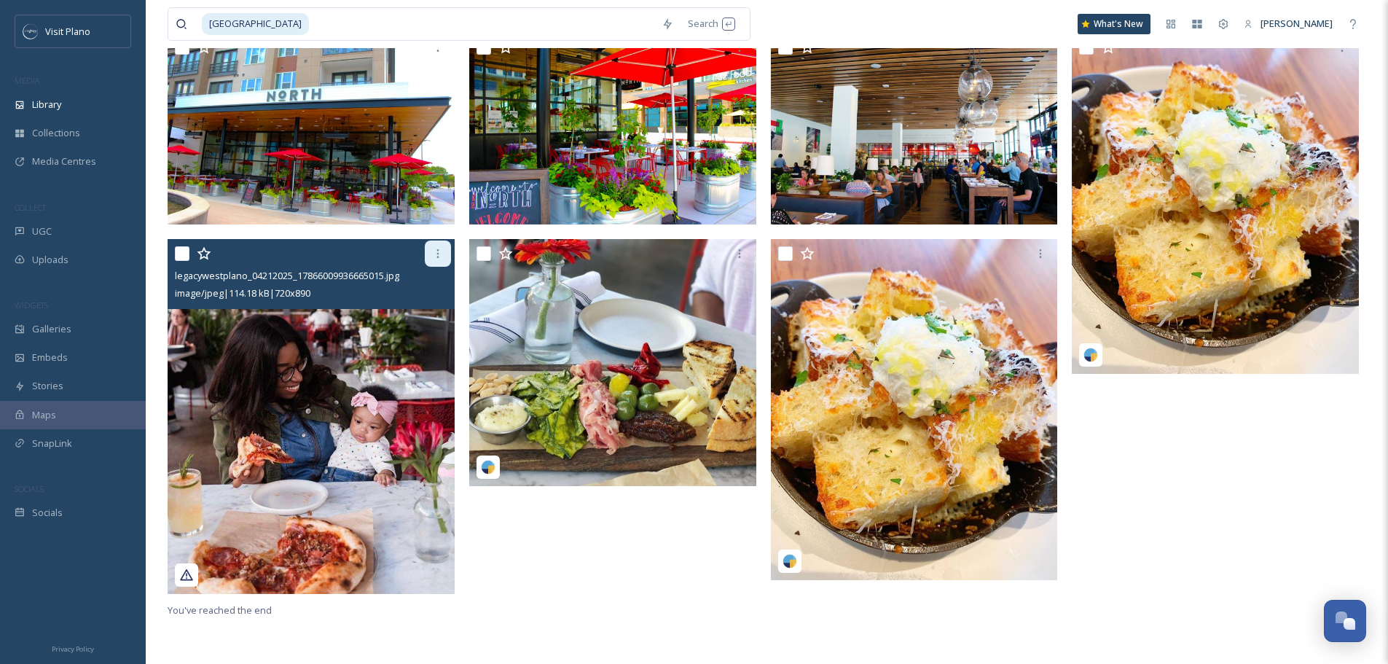
click at [436, 258] on icon at bounding box center [438, 254] width 12 height 12
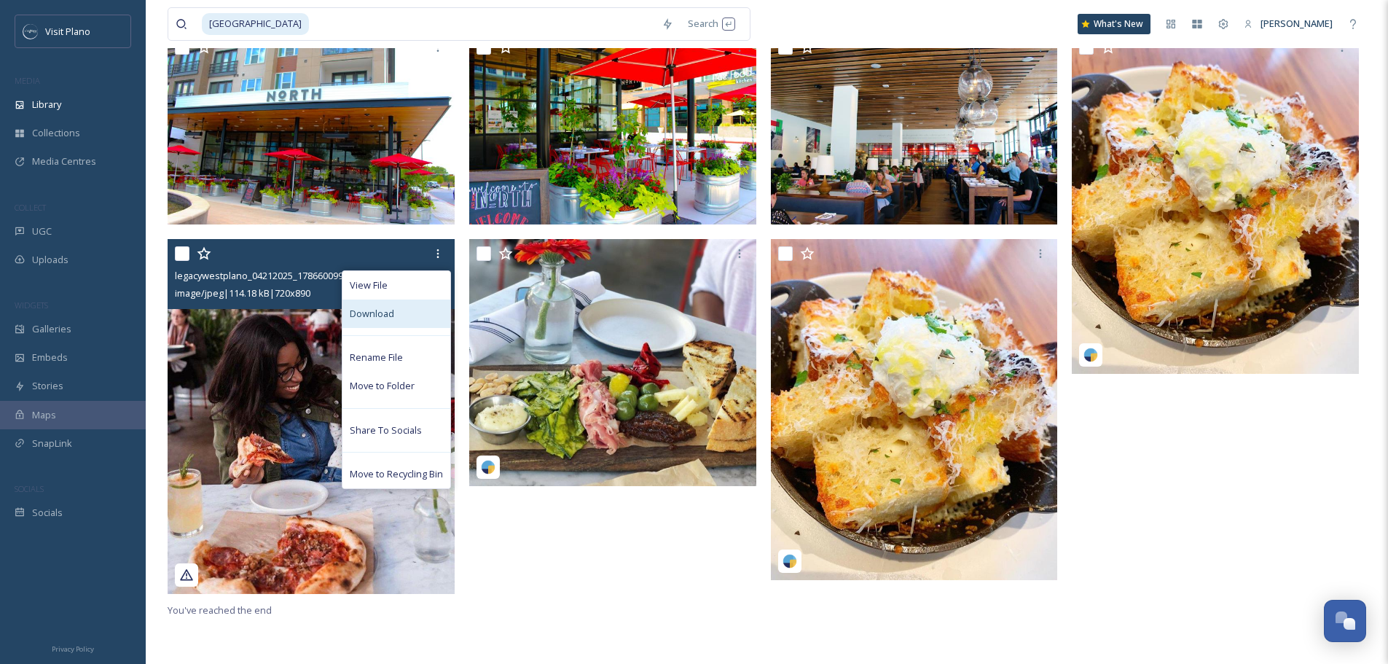
click at [391, 324] on div "Download" at bounding box center [396, 313] width 108 height 28
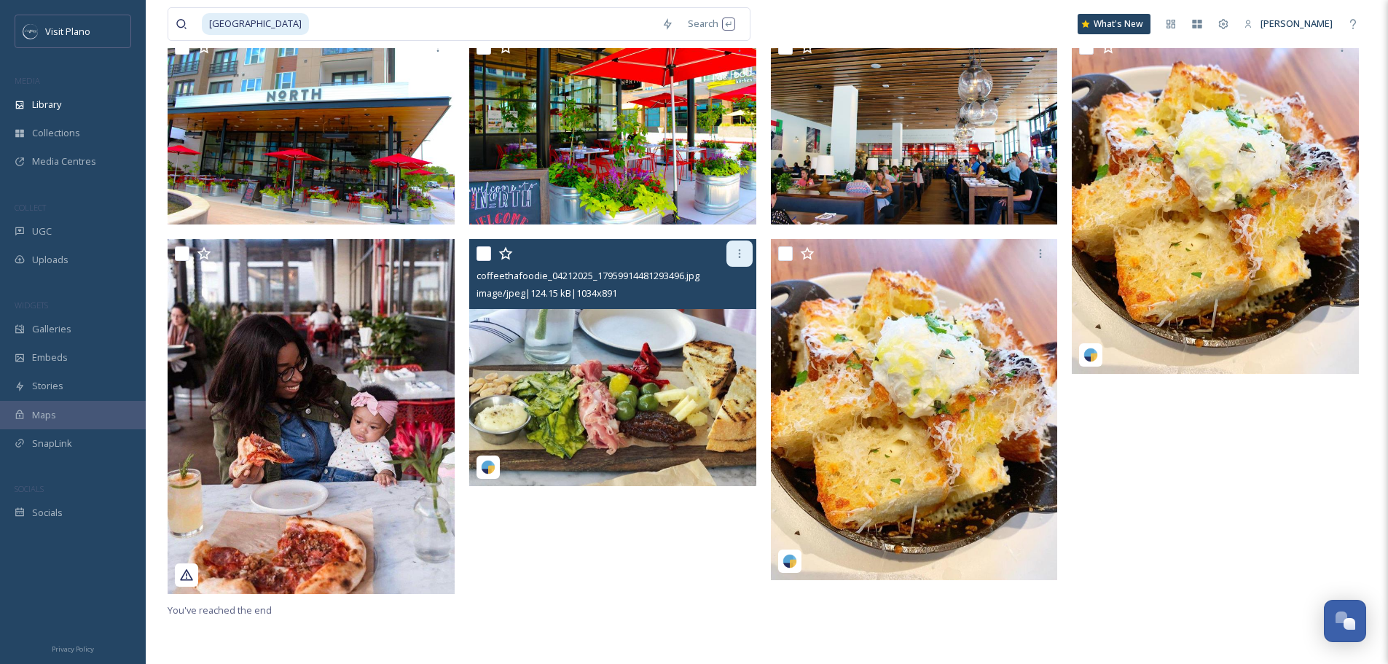
click at [727, 257] on div at bounding box center [740, 253] width 26 height 26
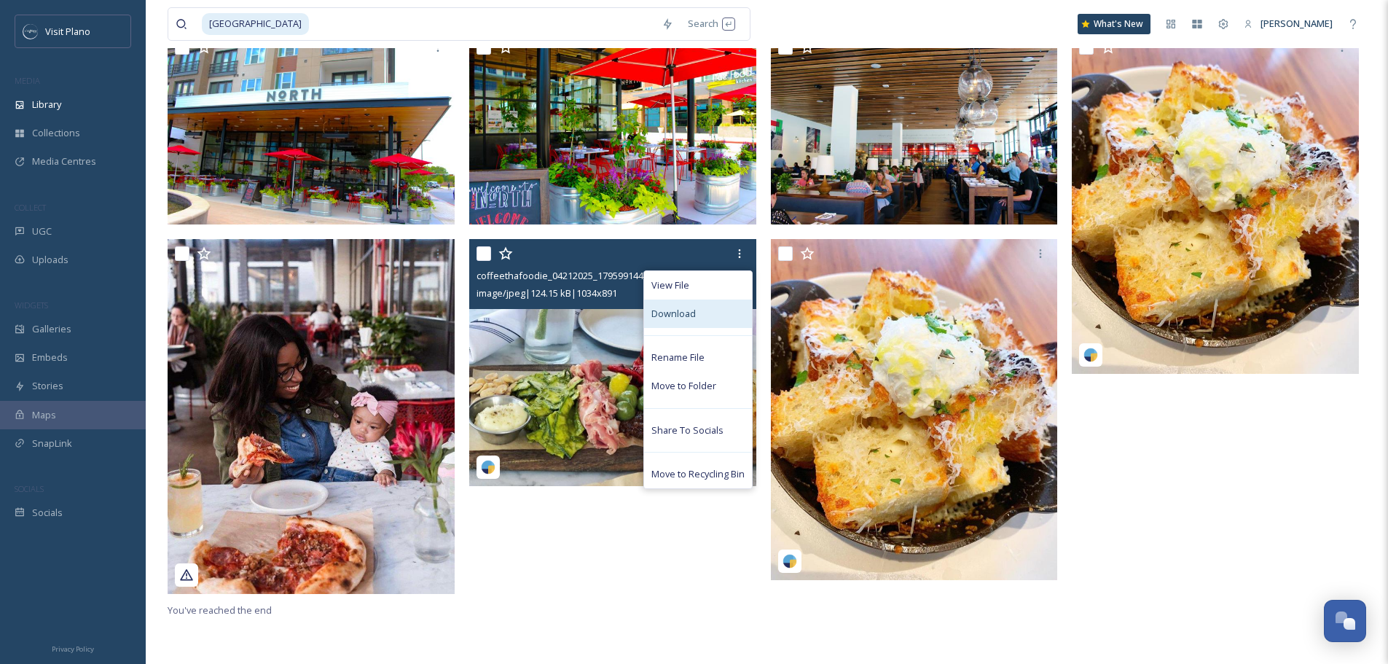
click at [686, 324] on div "Download" at bounding box center [698, 313] width 108 height 28
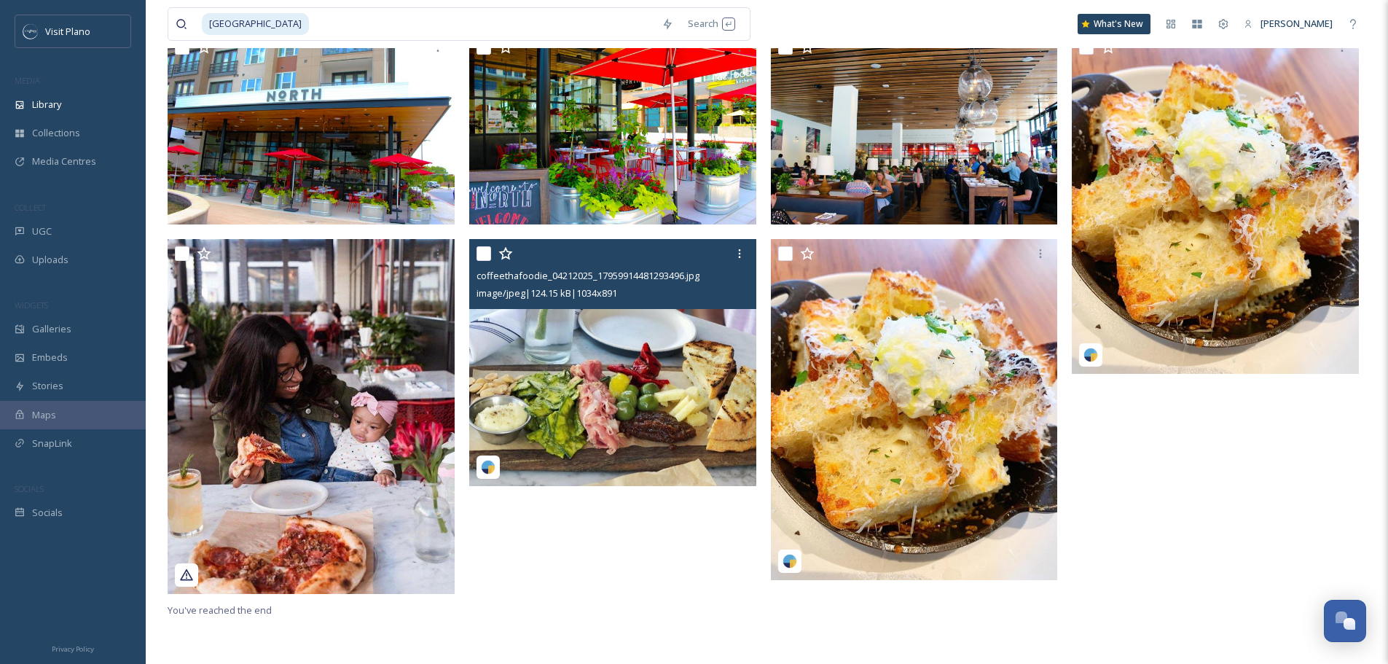
scroll to position [0, 0]
